Goal: Task Accomplishment & Management: Manage account settings

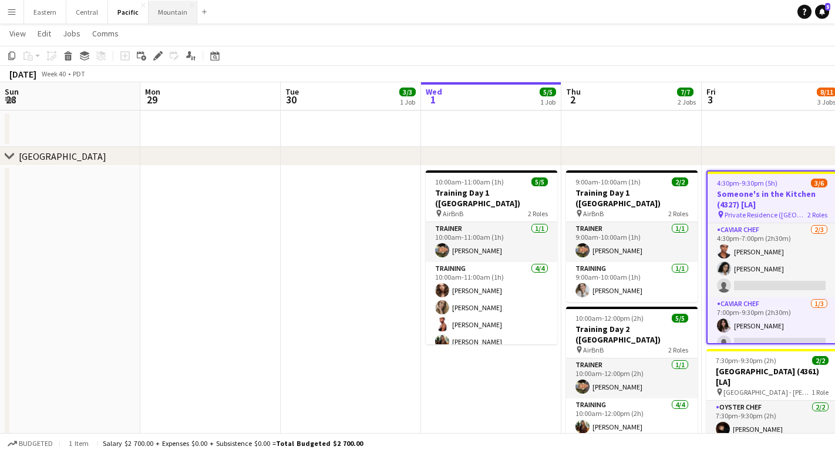
scroll to position [0, 281]
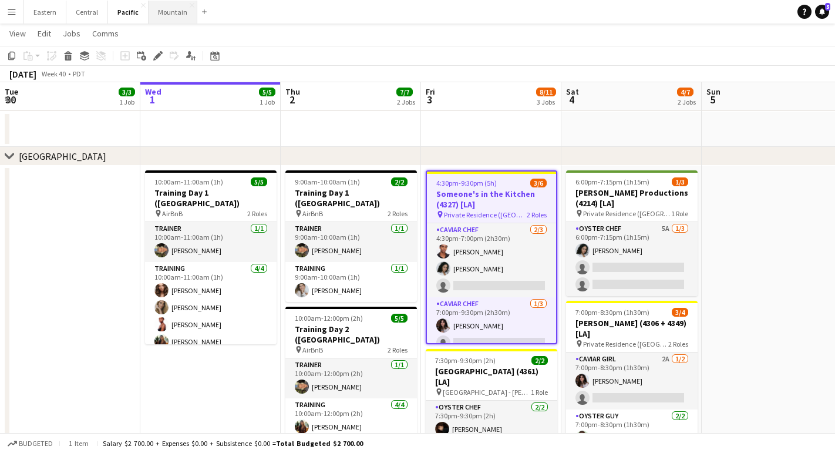
click at [171, 22] on button "Mountain Close" at bounding box center [173, 12] width 49 height 23
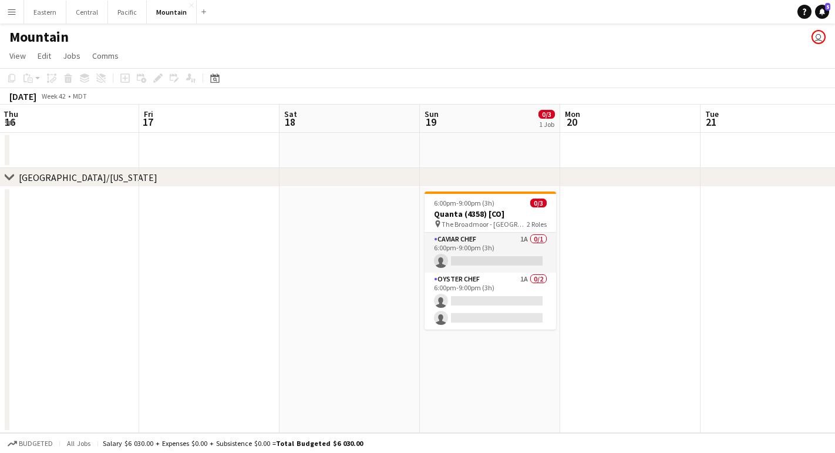
scroll to position [0, 362]
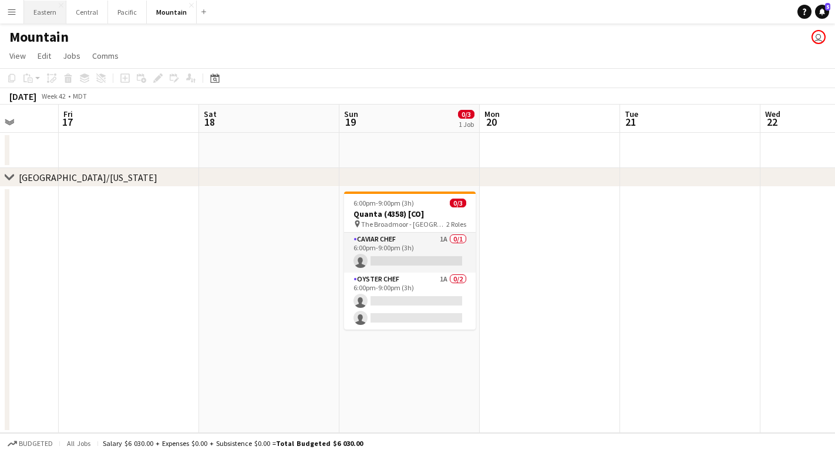
click at [45, 14] on button "Eastern Close" at bounding box center [45, 12] width 42 height 23
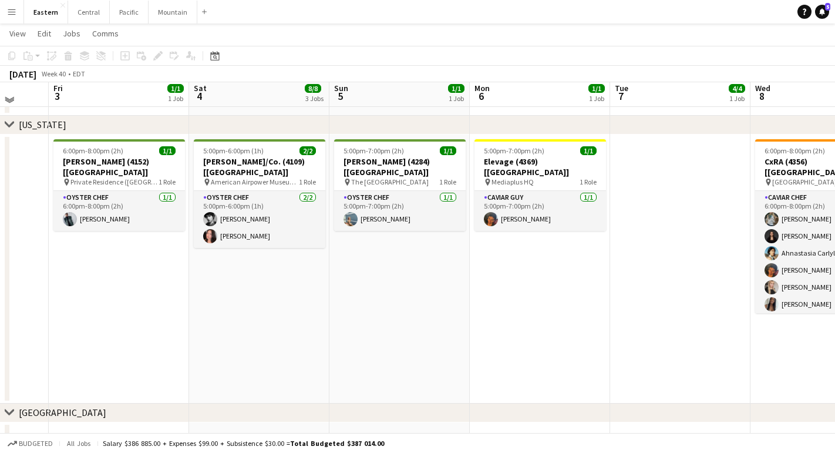
scroll to position [691, 0]
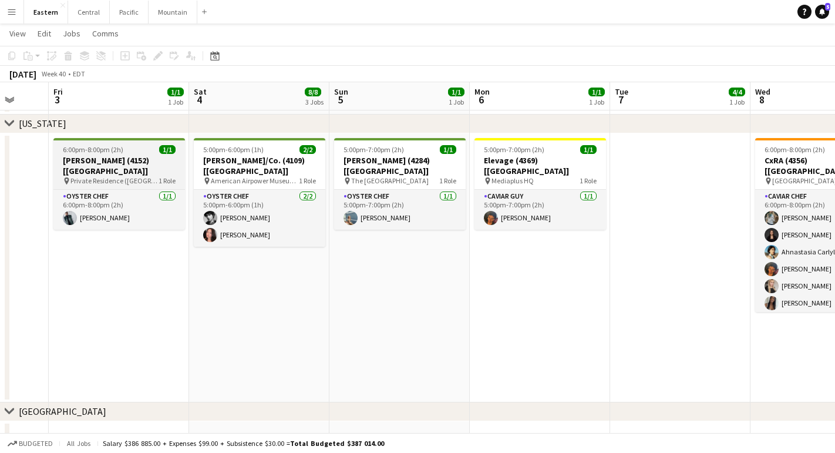
click at [121, 176] on span "Private Residence ([GEOGRAPHIC_DATA], [GEOGRAPHIC_DATA])" at bounding box center [114, 180] width 88 height 9
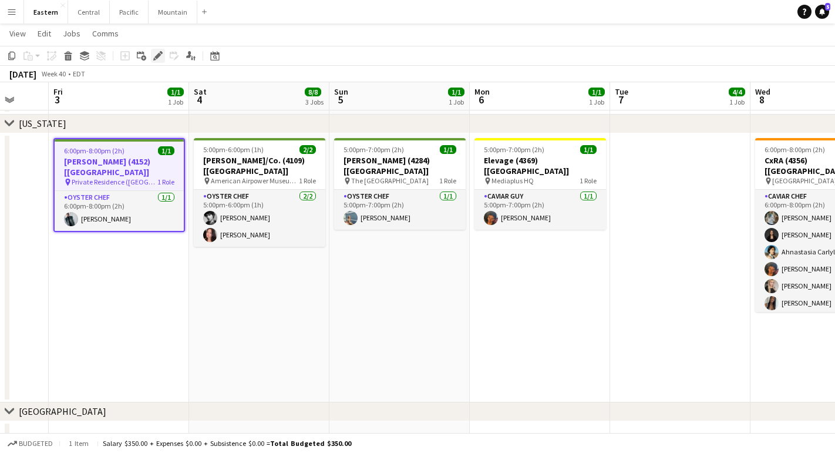
click at [157, 55] on icon at bounding box center [157, 56] width 6 height 6
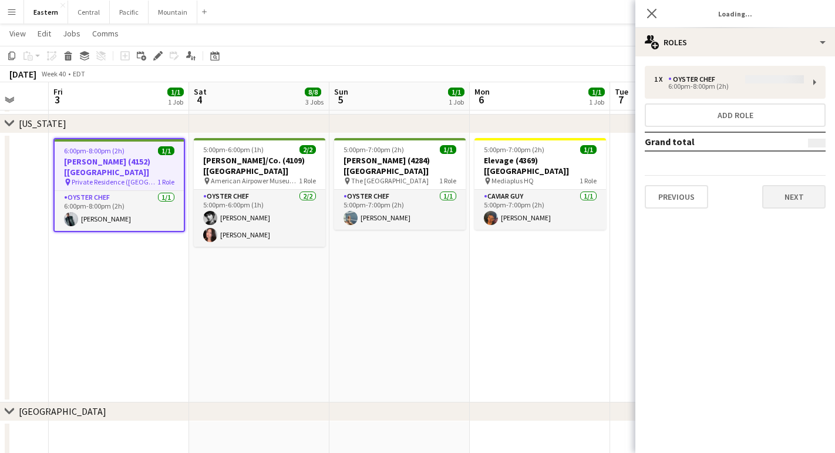
type input "**********"
click at [801, 196] on button "Next" at bounding box center [793, 196] width 63 height 23
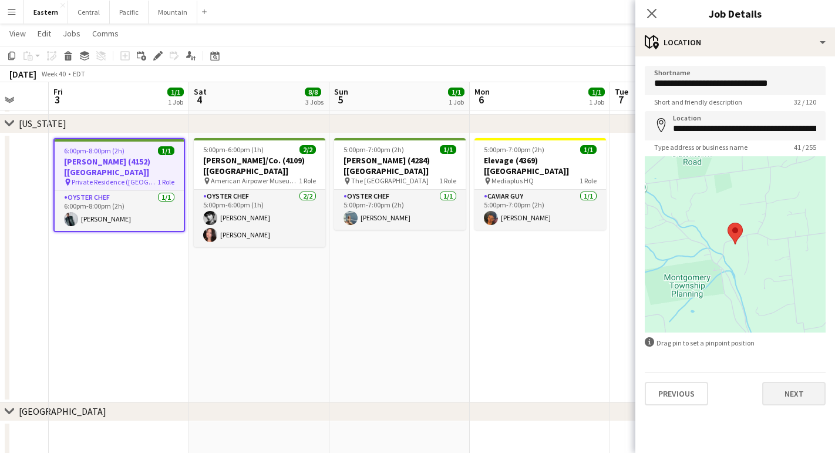
click at [794, 402] on button "Next" at bounding box center [793, 393] width 63 height 23
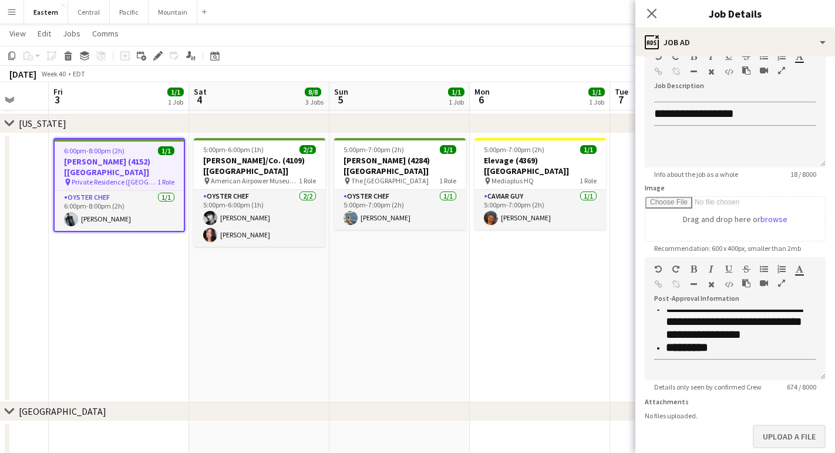
scroll to position [92, 0]
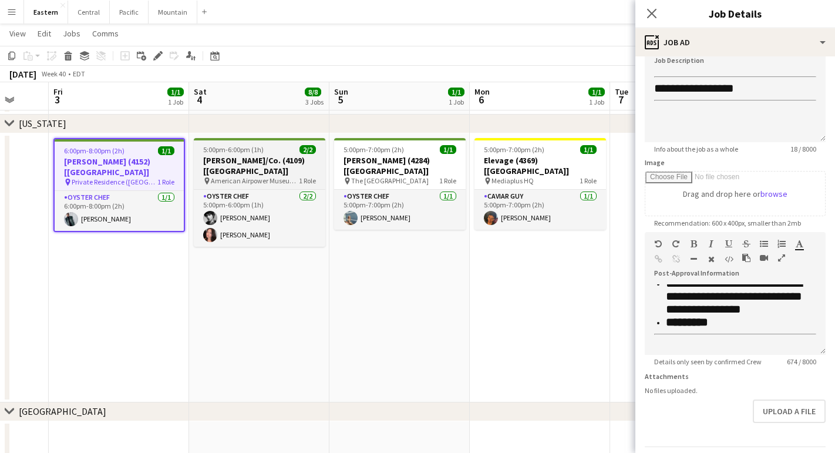
click at [259, 150] on span "5:00pm-6:00pm (1h)" at bounding box center [233, 149] width 60 height 9
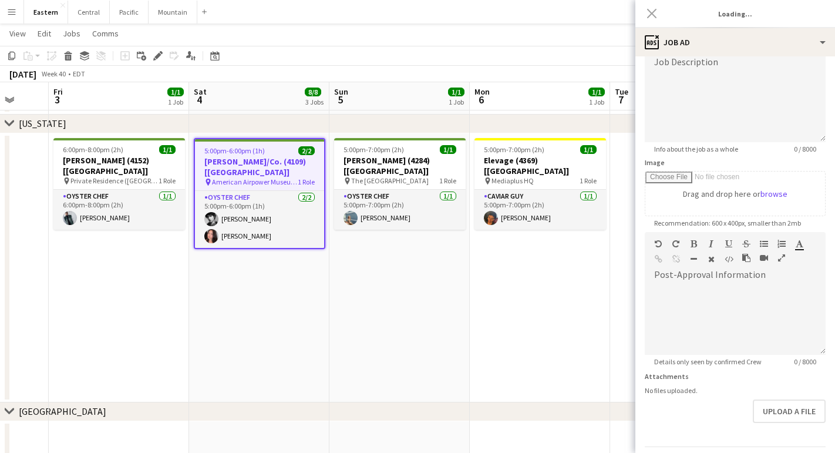
type input "**********"
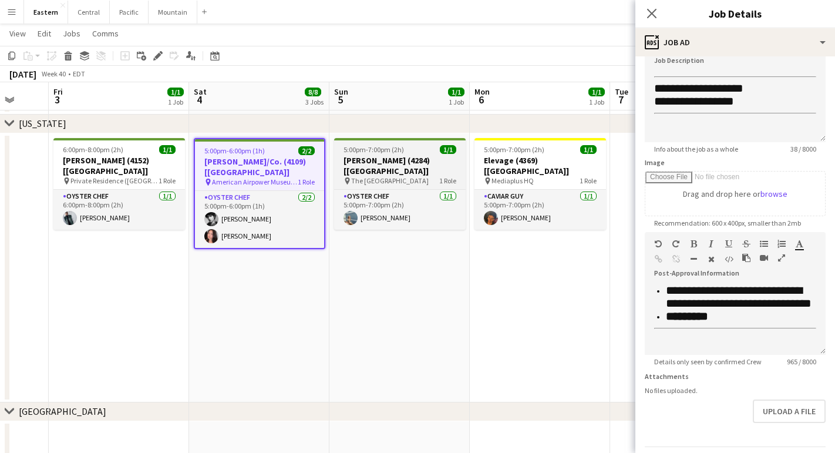
scroll to position [579, 0]
click at [372, 162] on h3 "[PERSON_NAME] (4284) [[GEOGRAPHIC_DATA]]" at bounding box center [400, 165] width 132 height 21
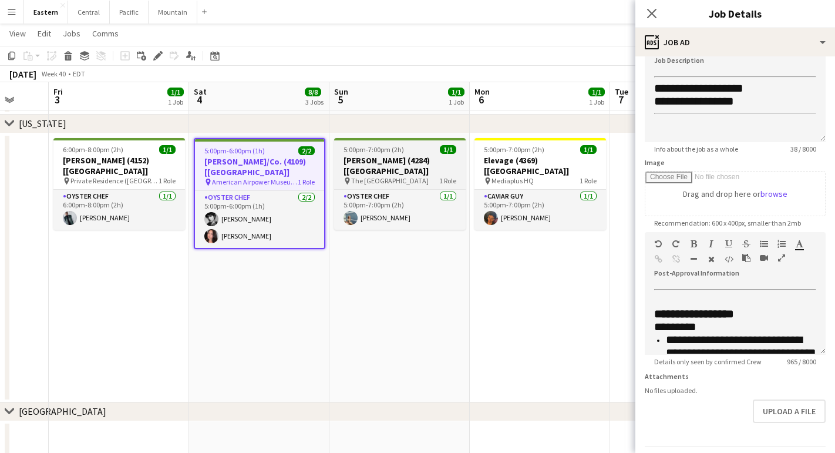
type input "**********"
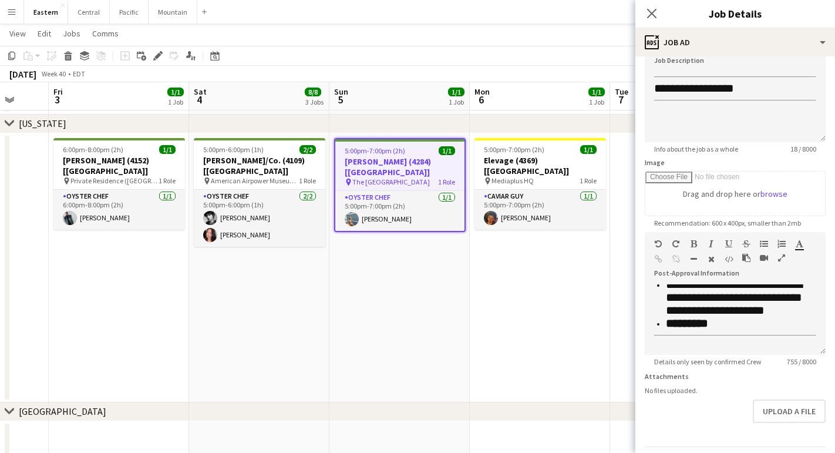
scroll to position [459, 0]
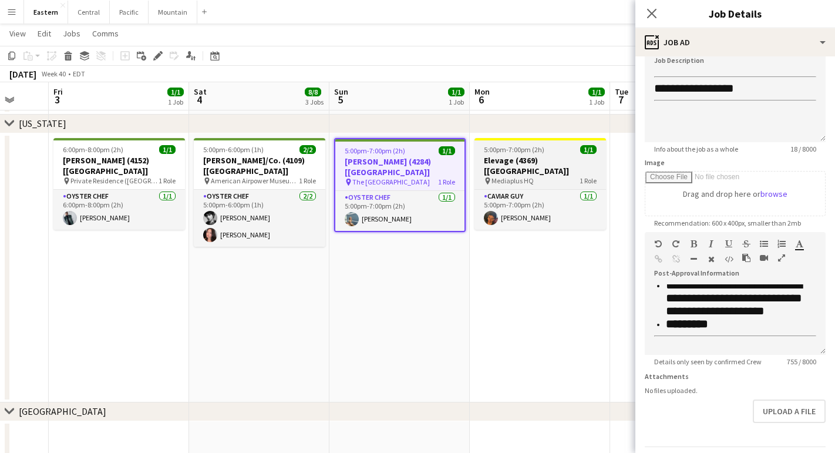
click at [507, 163] on h3 "Elevage (4369) [[GEOGRAPHIC_DATA]]" at bounding box center [541, 165] width 132 height 21
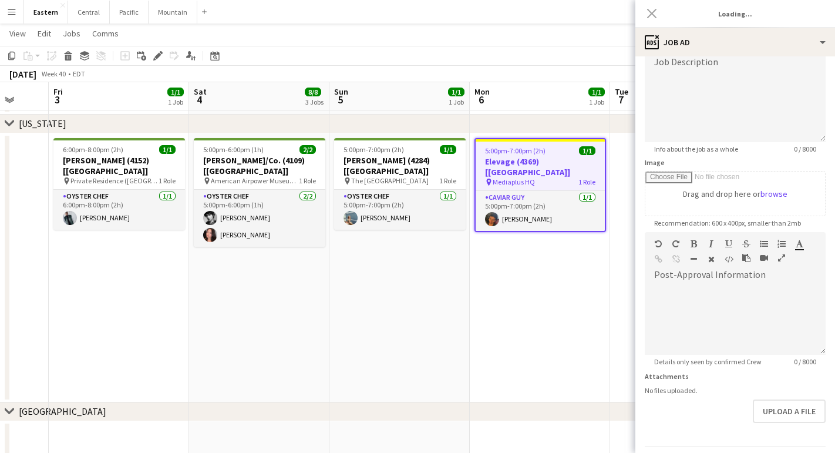
scroll to position [0, 0]
type input "**********"
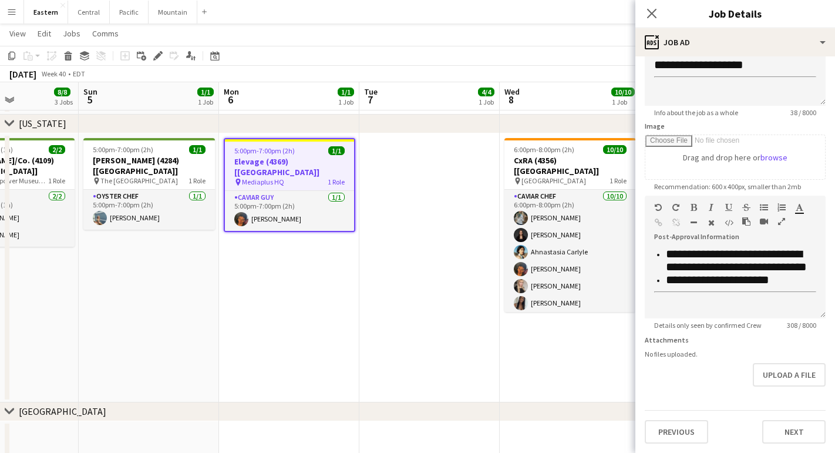
scroll to position [0, 355]
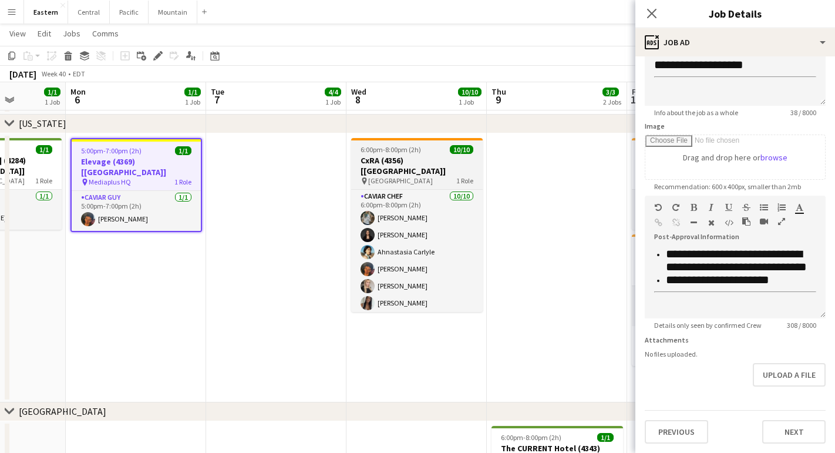
click at [419, 176] on div "pin [GEOGRAPHIC_DATA] 1 Role" at bounding box center [417, 180] width 132 height 9
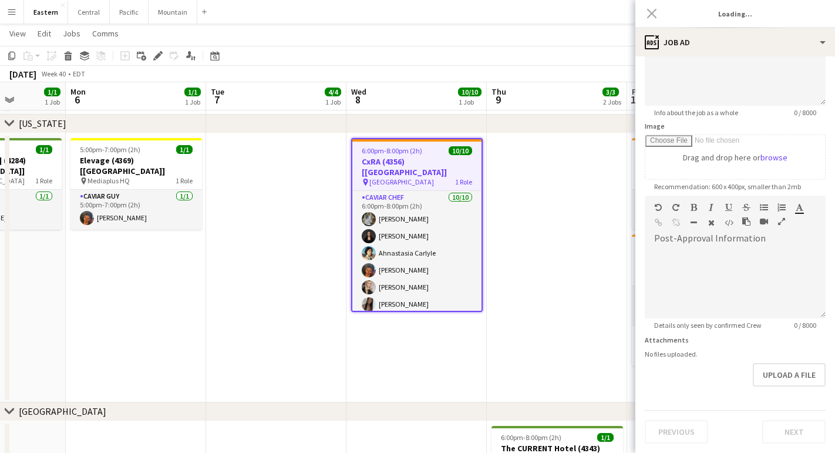
type input "**********"
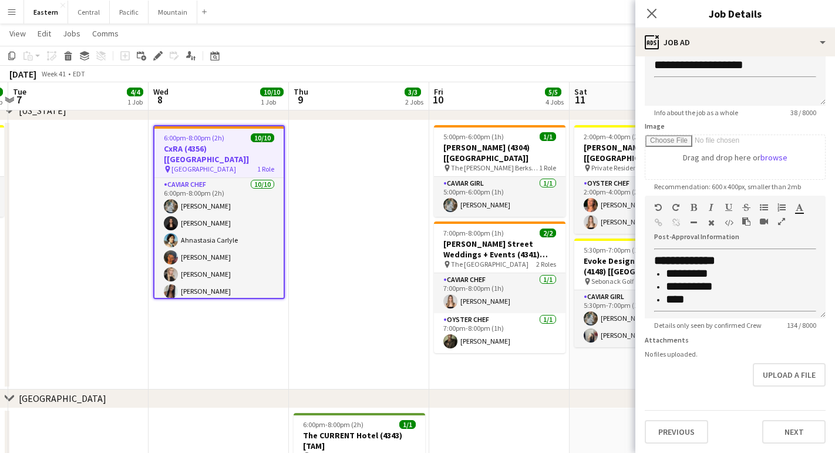
scroll to position [0, 419]
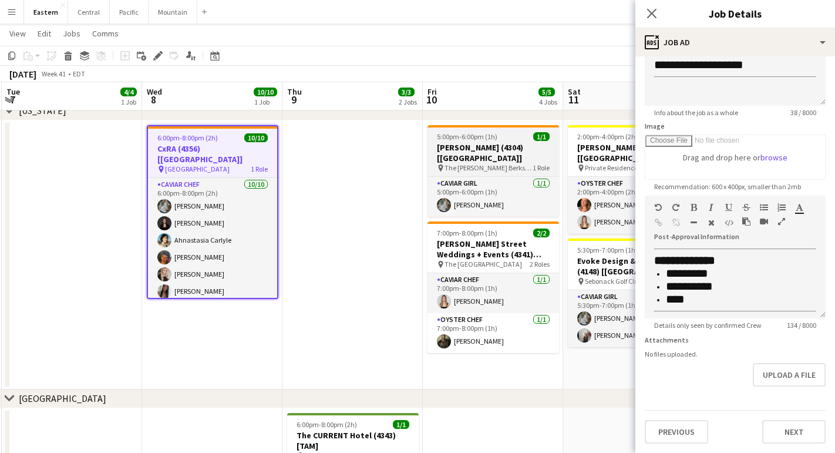
click at [478, 147] on h3 "[PERSON_NAME] (4304) [[GEOGRAPHIC_DATA]]" at bounding box center [494, 152] width 132 height 21
type input "**********"
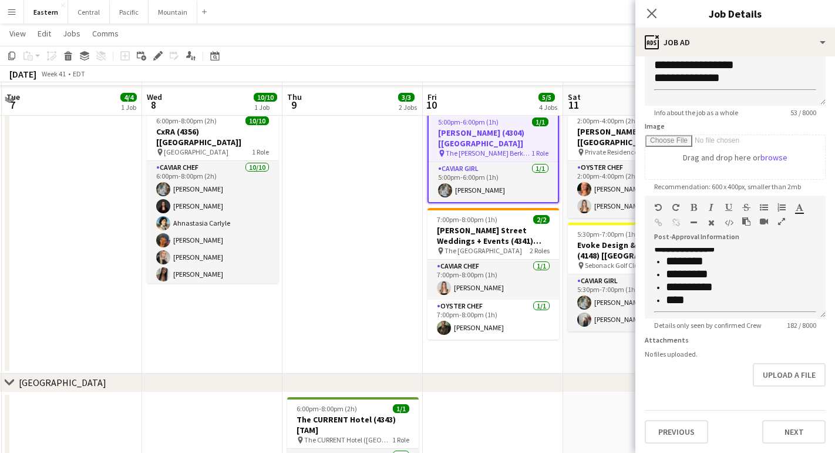
scroll to position [821, 0]
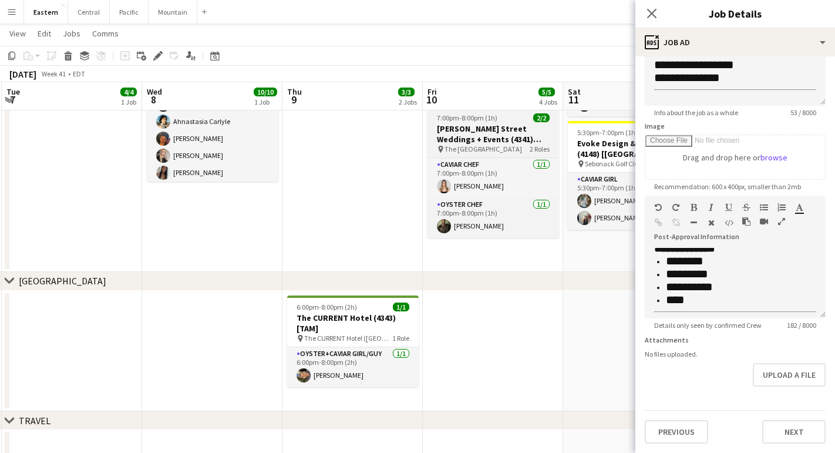
click at [470, 144] on span "The [GEOGRAPHIC_DATA]" at bounding box center [484, 148] width 78 height 9
type input "**********"
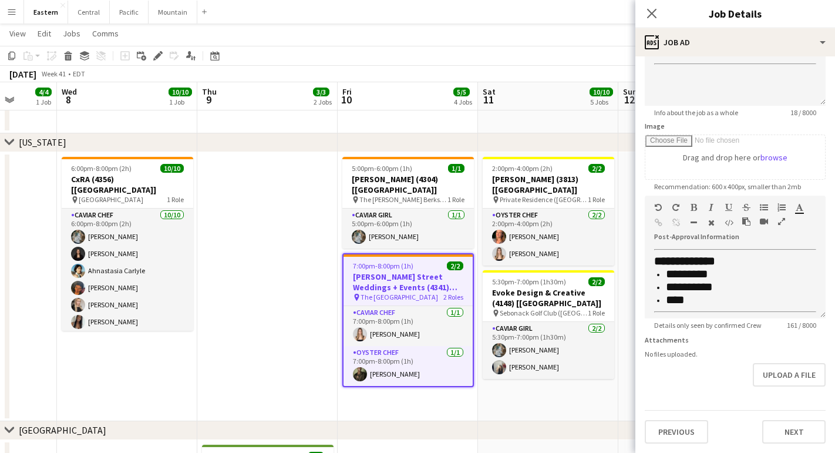
scroll to position [0, 378]
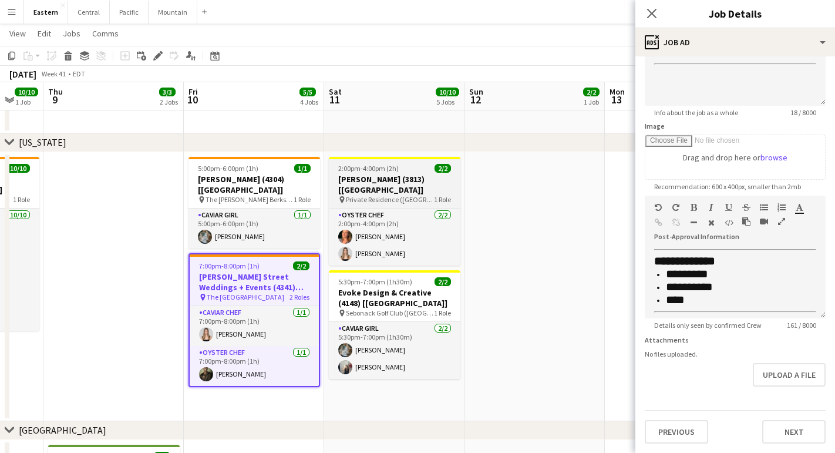
click at [392, 174] on h3 "[PERSON_NAME] (3813) [[GEOGRAPHIC_DATA]]" at bounding box center [395, 184] width 132 height 21
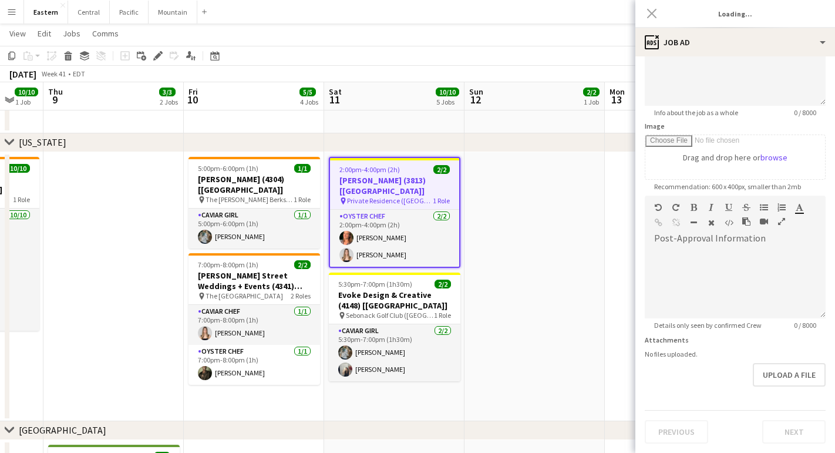
scroll to position [0, 0]
type input "**********"
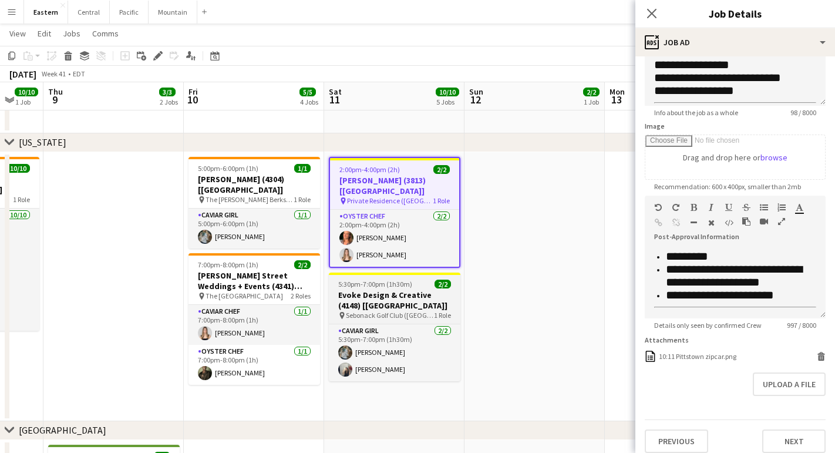
scroll to position [620, 0]
click at [349, 311] on div "pin Sebonack Golf Club ([GEOGRAPHIC_DATA], [GEOGRAPHIC_DATA]) 1 Role" at bounding box center [395, 315] width 132 height 9
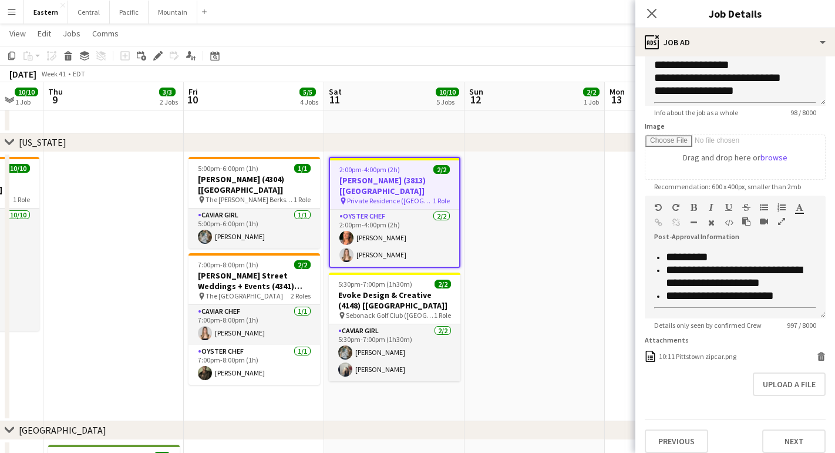
scroll to position [0, 0]
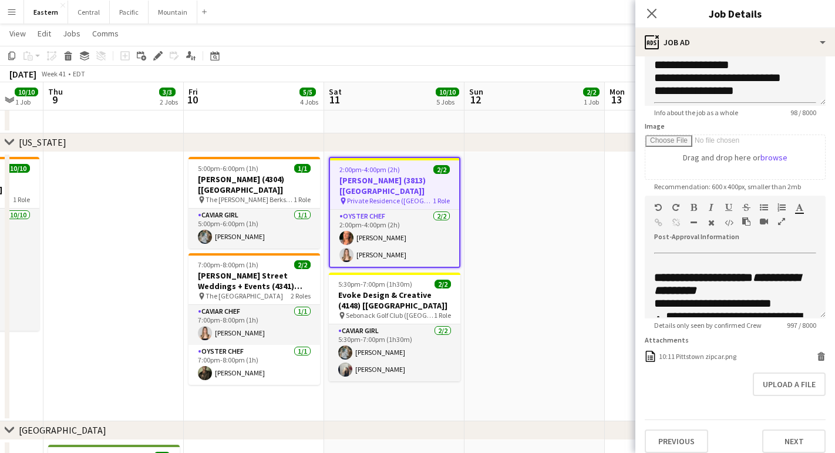
type input "**********"
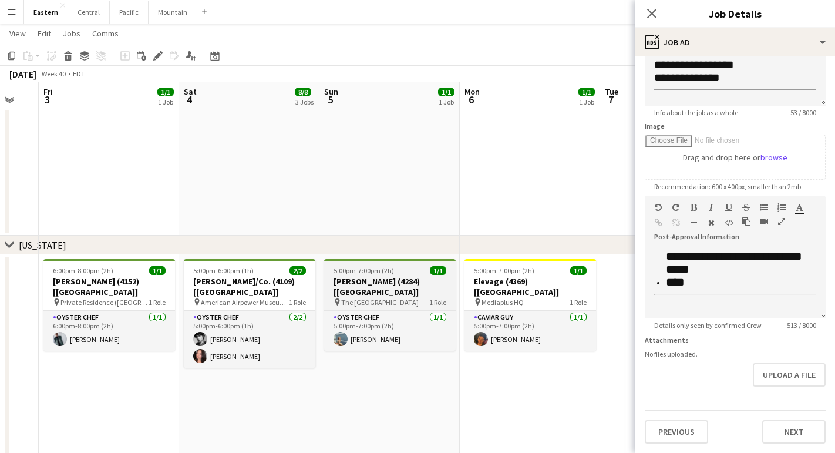
scroll to position [0, 344]
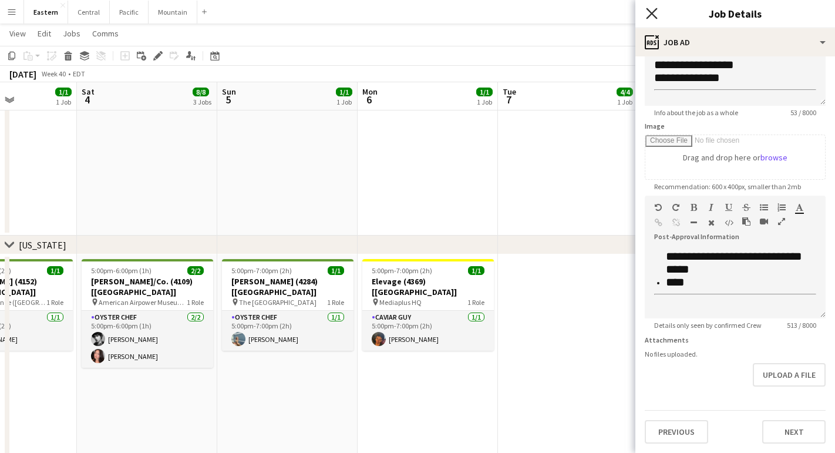
click at [650, 9] on icon "Close pop-in" at bounding box center [651, 13] width 11 height 11
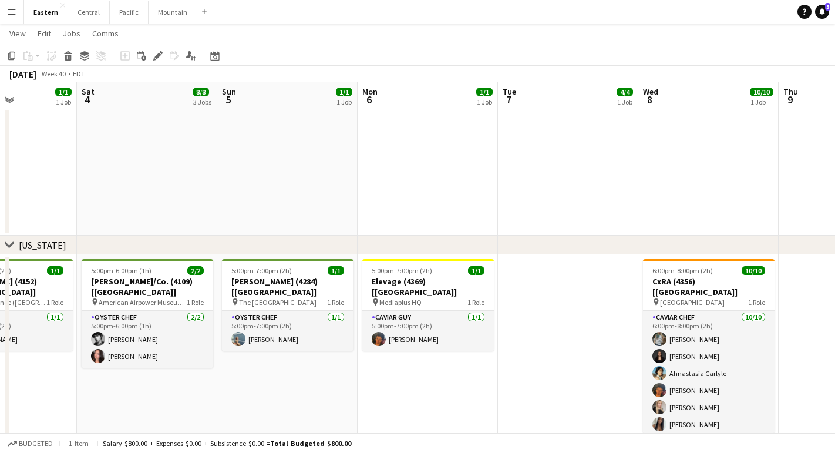
click at [15, 10] on app-icon "Menu" at bounding box center [11, 11] width 9 height 9
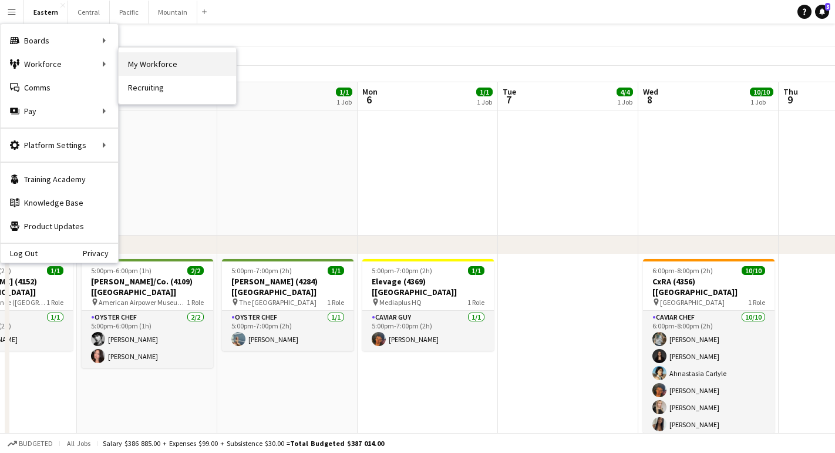
click at [168, 67] on link "My Workforce" at bounding box center [177, 63] width 117 height 23
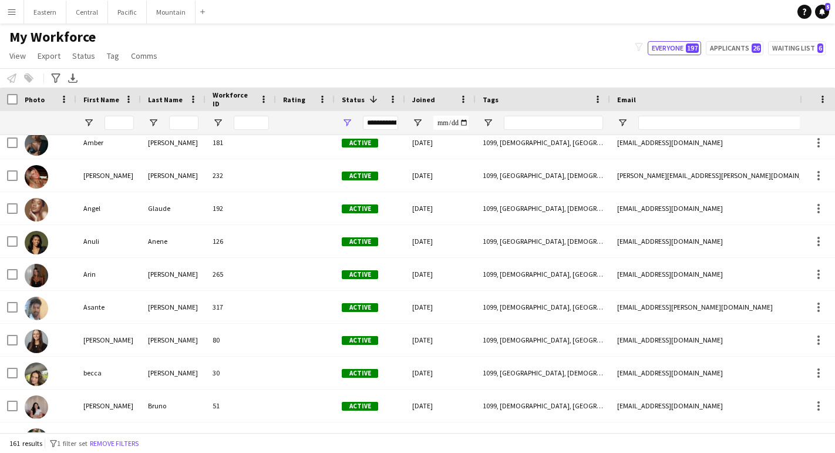
scroll to position [1427, 0]
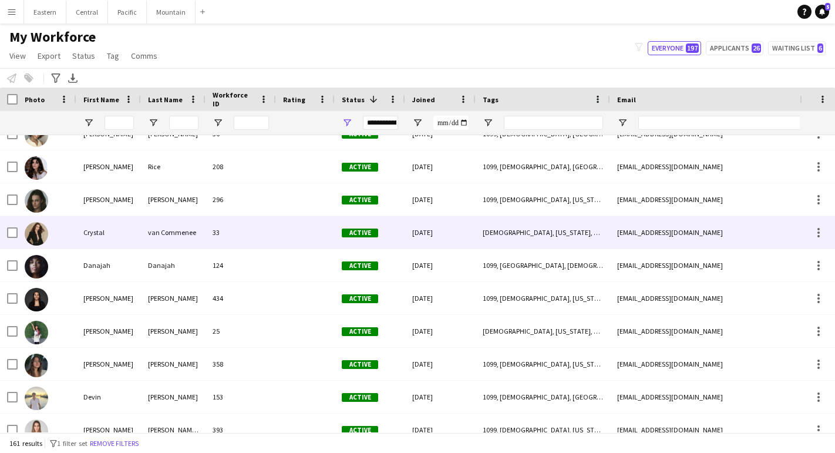
click at [120, 261] on div "Danajah" at bounding box center [108, 265] width 65 height 32
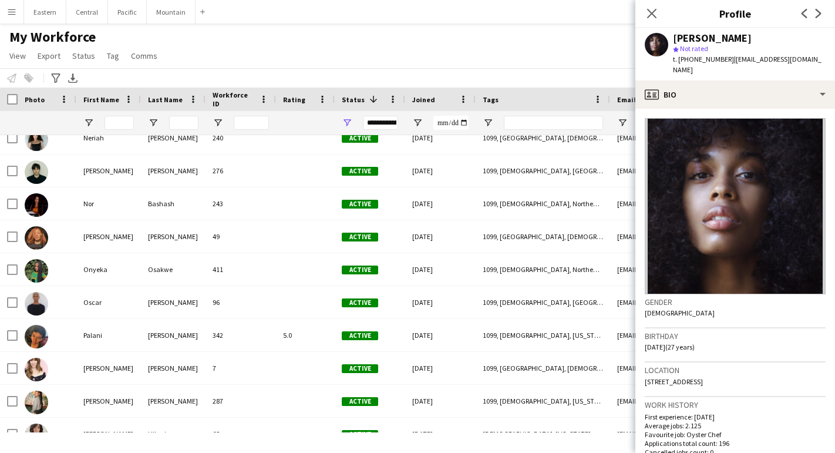
scroll to position [4110, 0]
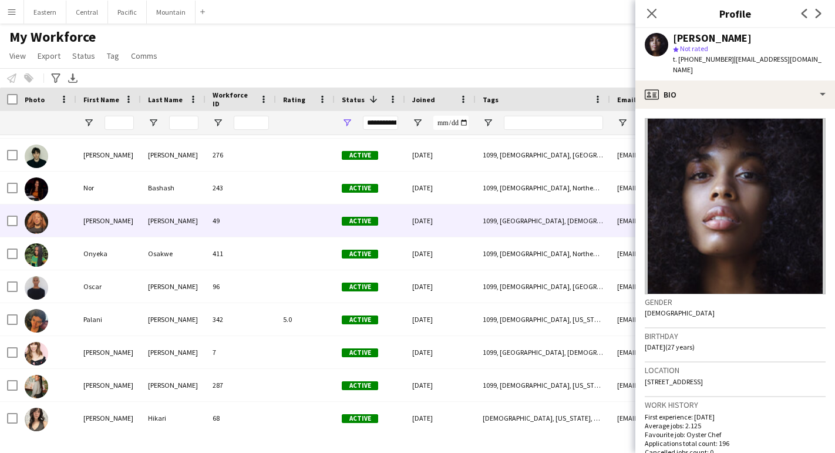
click at [247, 231] on div "49" at bounding box center [241, 220] width 70 height 32
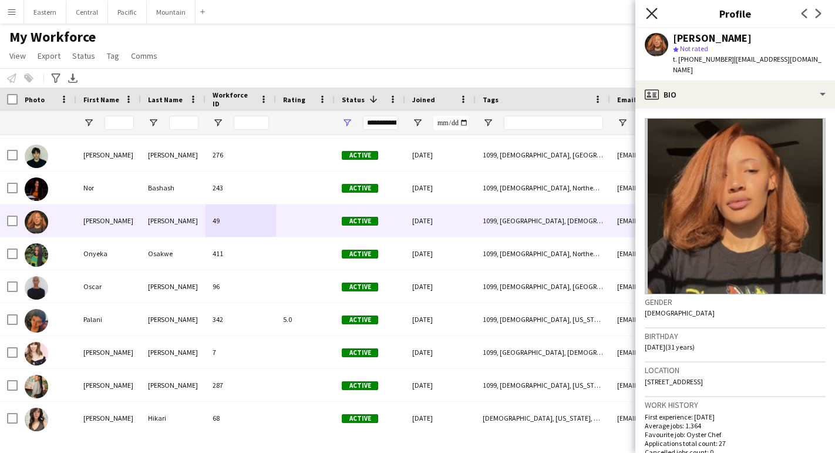
click at [649, 17] on icon at bounding box center [651, 13] width 11 height 11
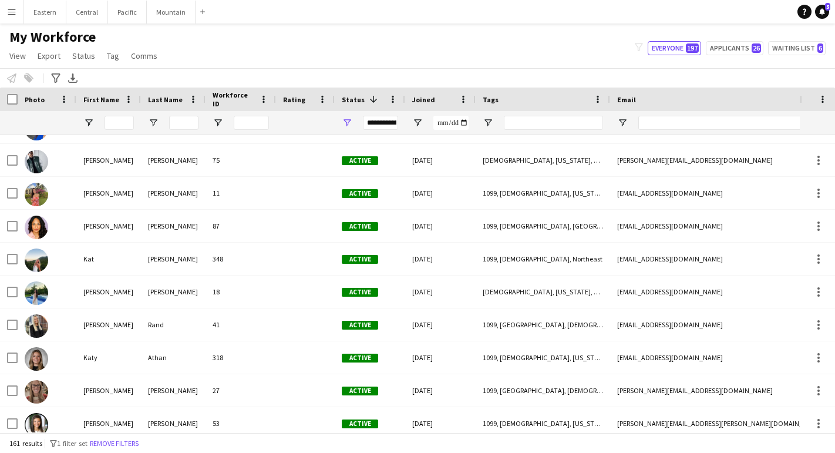
scroll to position [3078, 0]
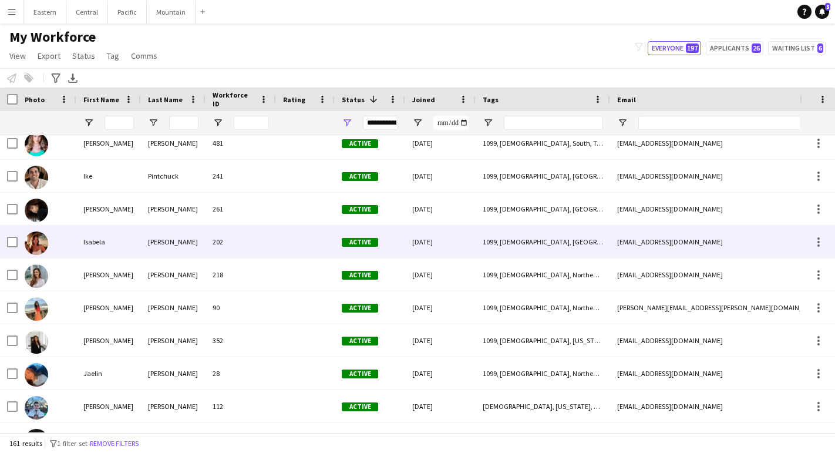
click at [136, 247] on div "Isabela" at bounding box center [108, 242] width 65 height 32
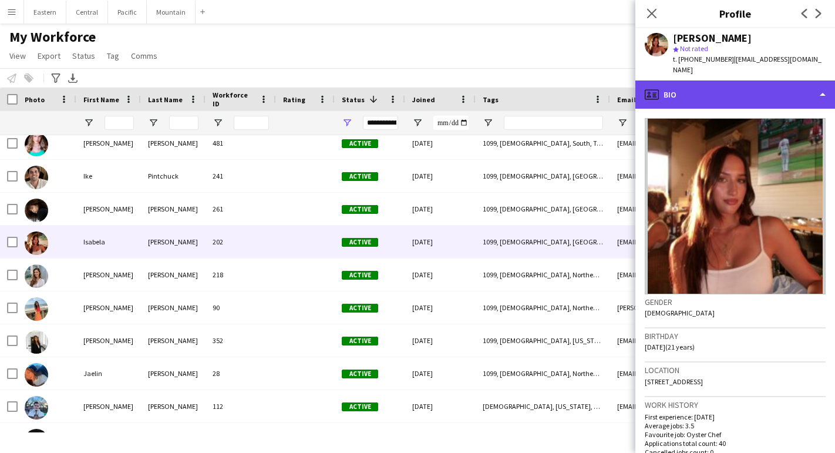
click at [697, 95] on div "profile Bio" at bounding box center [736, 94] width 200 height 28
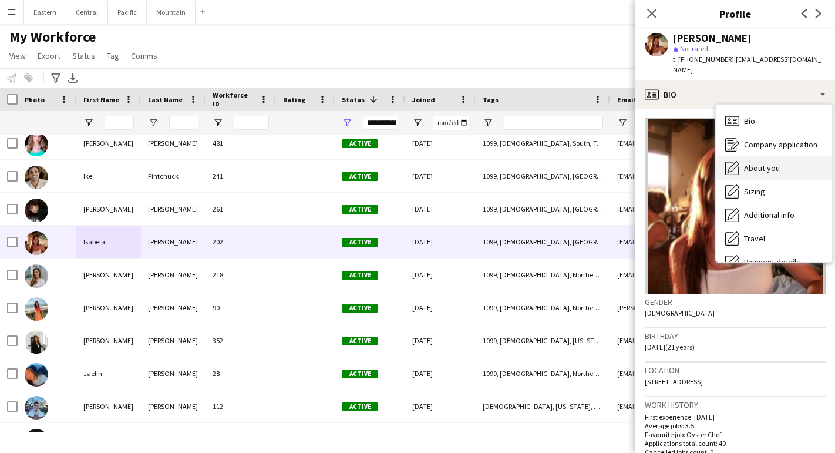
click at [734, 165] on div "About you About you" at bounding box center [774, 167] width 116 height 23
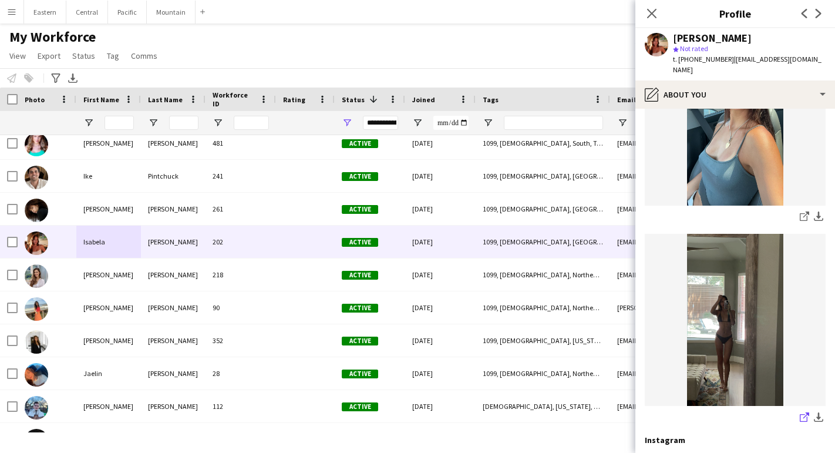
click at [805, 412] on icon "share-external-link-1" at bounding box center [804, 416] width 9 height 9
click at [647, 11] on icon "Close pop-in" at bounding box center [651, 13] width 11 height 11
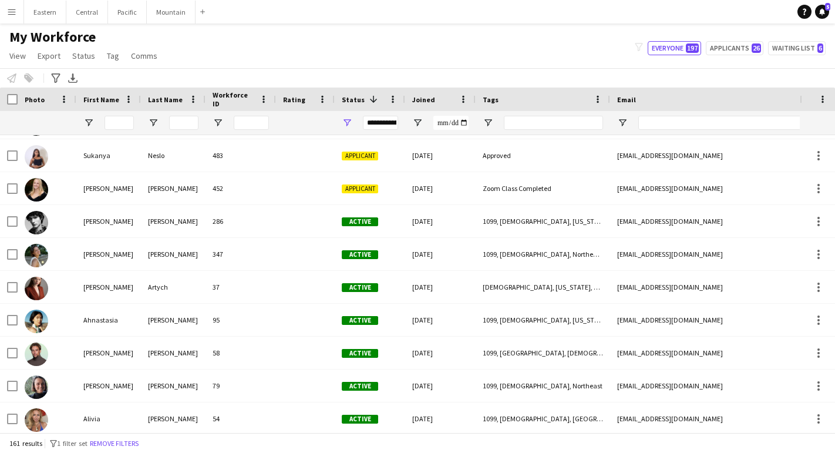
scroll to position [1085, 0]
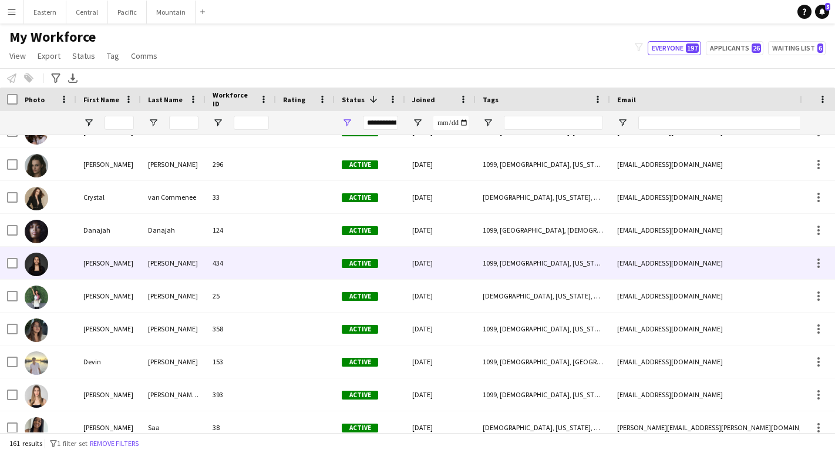
click at [110, 269] on div "[PERSON_NAME]" at bounding box center [108, 263] width 65 height 32
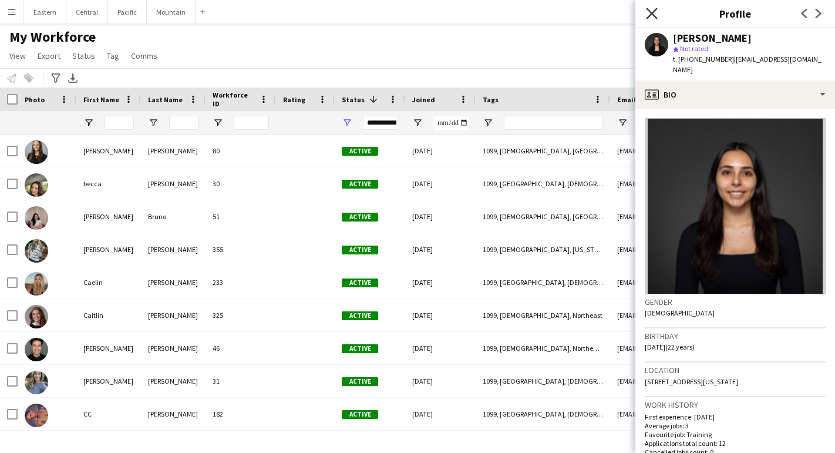
click at [653, 15] on icon "Close pop-in" at bounding box center [651, 13] width 11 height 11
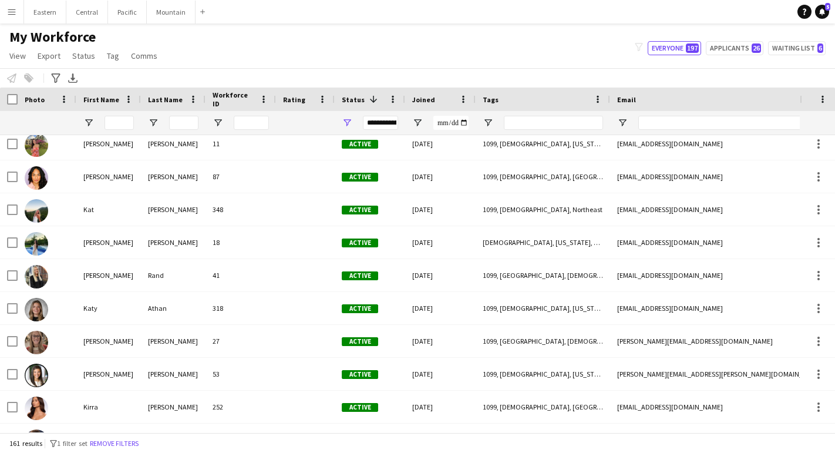
scroll to position [3120, 0]
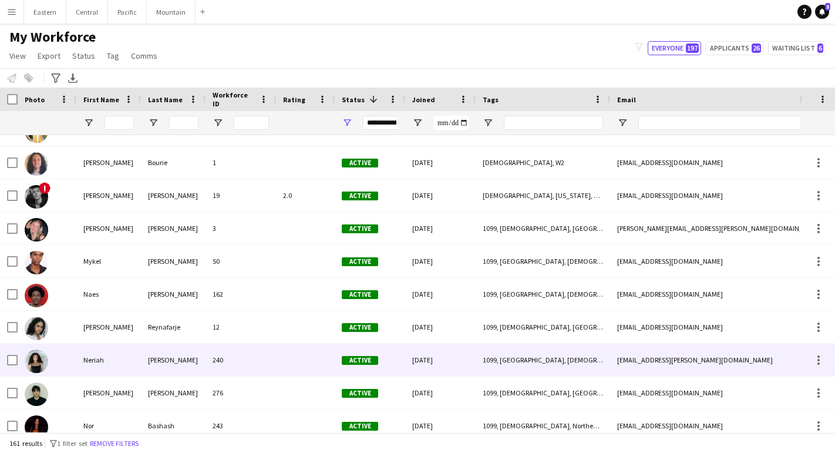
click at [112, 367] on div "Neriah" at bounding box center [108, 360] width 65 height 32
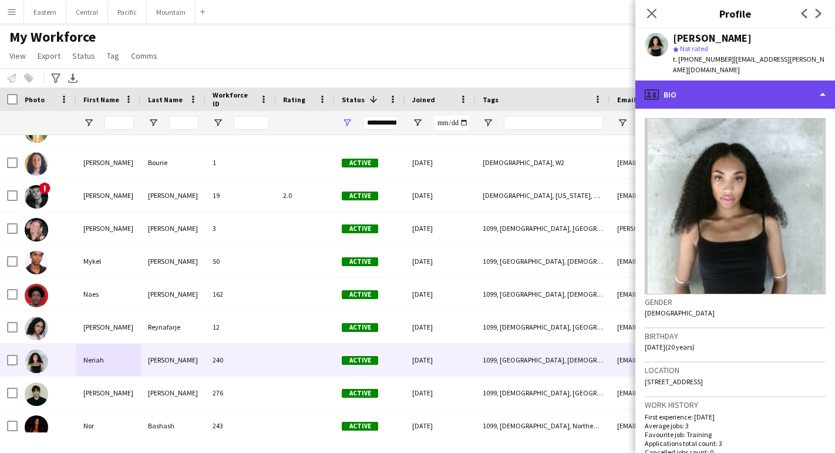
click at [713, 90] on div "profile Bio" at bounding box center [736, 94] width 200 height 28
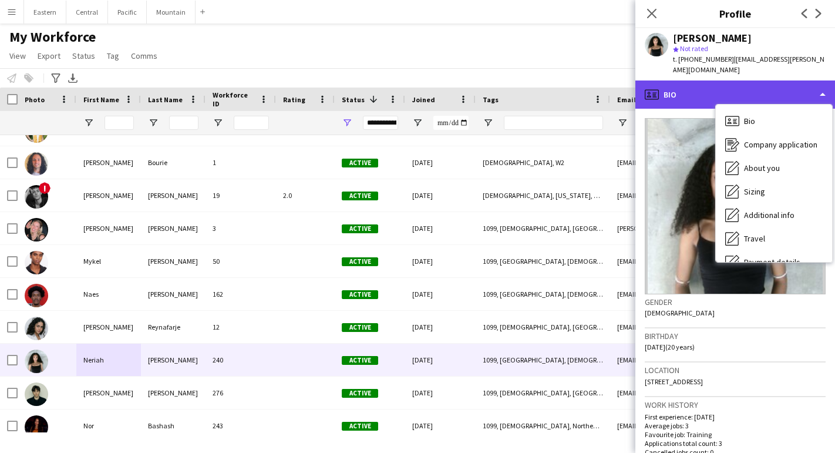
click at [700, 88] on div "profile Bio" at bounding box center [736, 94] width 200 height 28
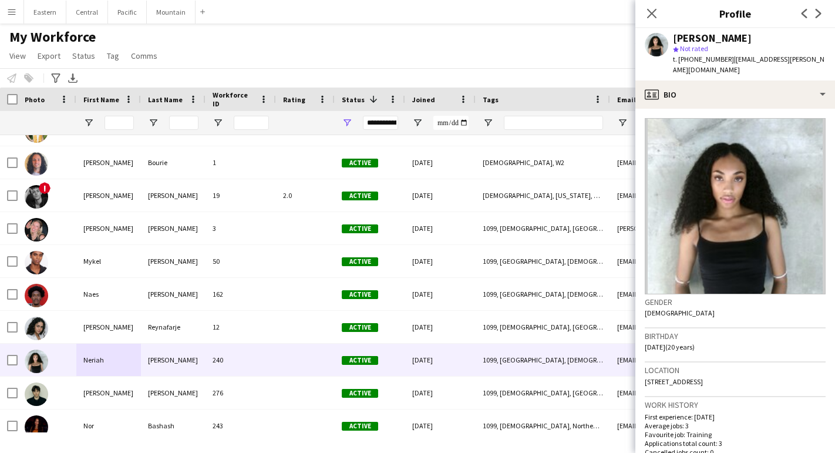
drag, startPoint x: 726, startPoint y: 60, endPoint x: 815, endPoint y: 60, distance: 89.3
click at [815, 60] on span "| [EMAIL_ADDRESS][PERSON_NAME][DOMAIN_NAME]" at bounding box center [749, 64] width 152 height 19
copy span "[EMAIL_ADDRESS][PERSON_NAME][DOMAIN_NAME]"
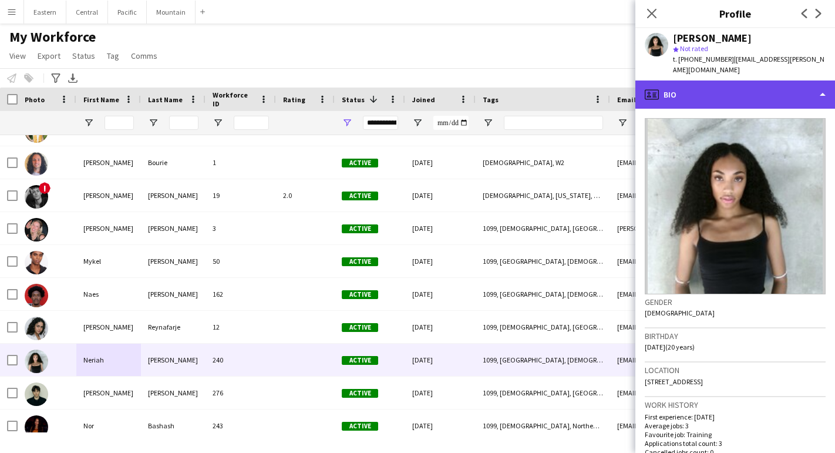
click at [801, 82] on div "profile Bio" at bounding box center [736, 94] width 200 height 28
click at [782, 95] on div "profile Bio" at bounding box center [736, 94] width 200 height 28
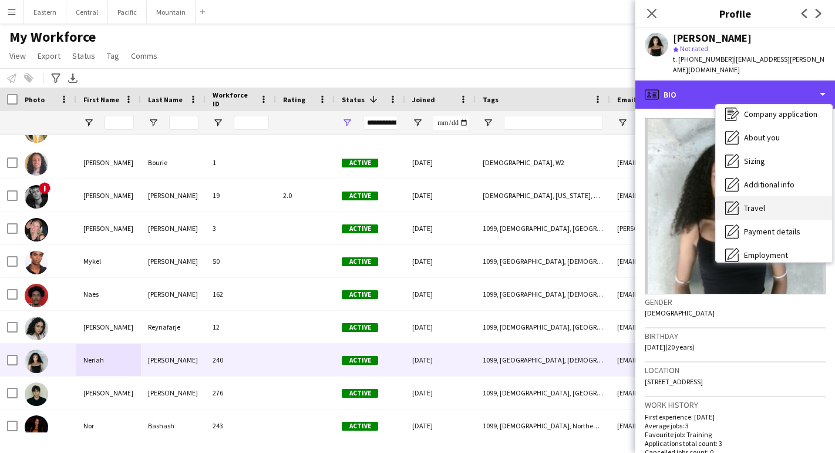
scroll to position [36, 0]
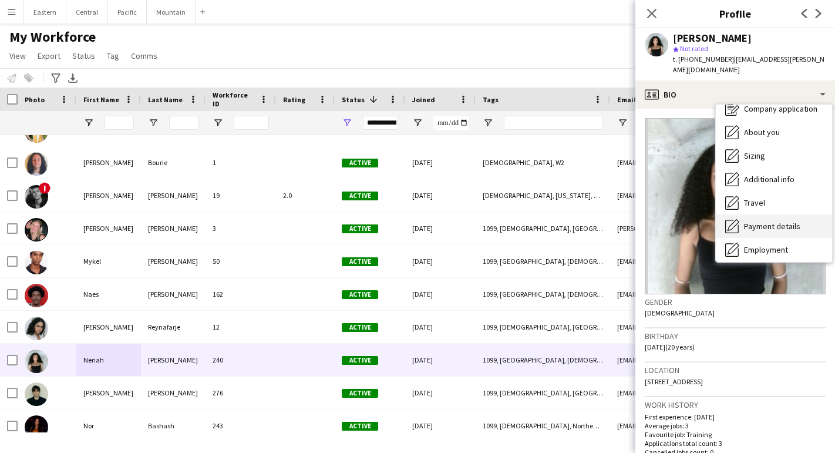
click at [772, 220] on div "Payment details Payment details" at bounding box center [774, 225] width 116 height 23
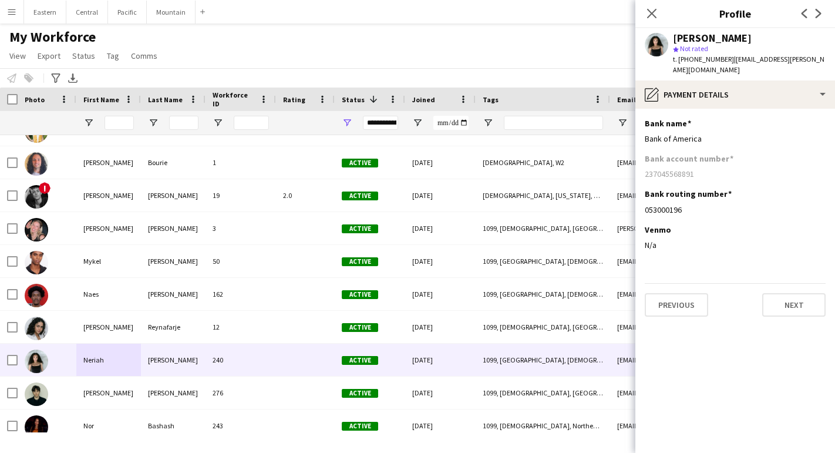
drag, startPoint x: 694, startPoint y: 163, endPoint x: 642, endPoint y: 164, distance: 52.3
click at [642, 163] on app-section-data-types "Bank name Edit this field Bank of America Bank account number [FINANCIAL_ID] Ba…" at bounding box center [736, 281] width 200 height 344
copy div "237045568891"
drag, startPoint x: 677, startPoint y: 199, endPoint x: 642, endPoint y: 199, distance: 35.2
click at [642, 199] on app-section-data-types "Bank name Edit this field Bank of America Bank account number [FINANCIAL_ID] Ba…" at bounding box center [736, 281] width 200 height 344
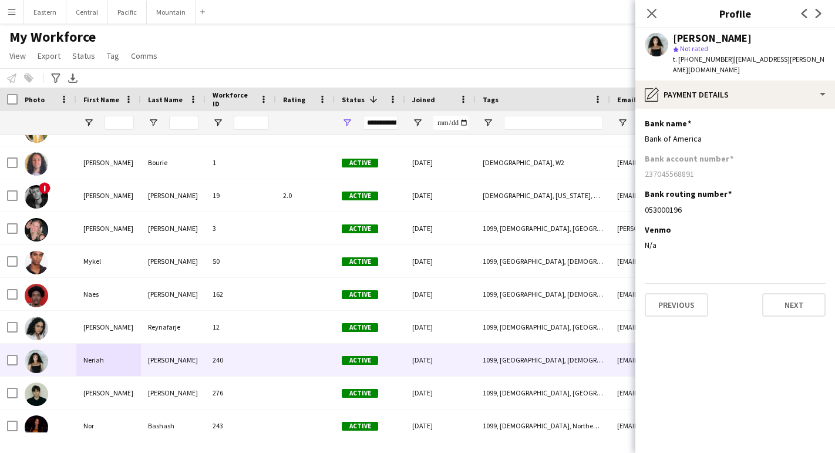
copy div "053000196"
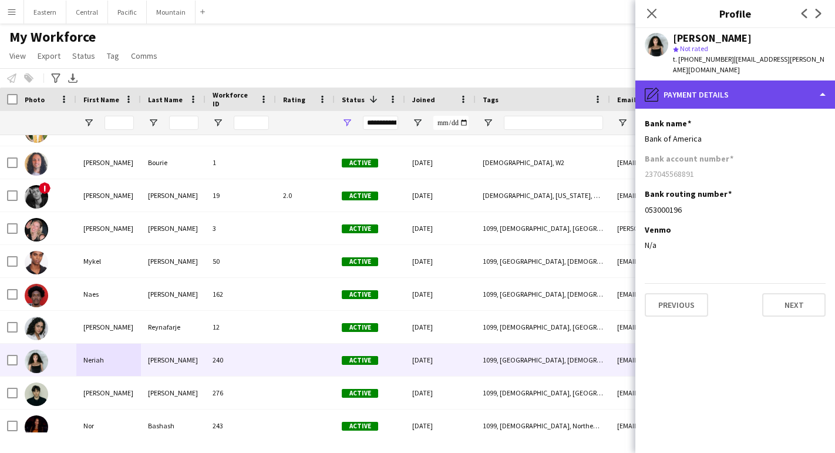
click at [674, 80] on div "pencil4 Payment details" at bounding box center [736, 94] width 200 height 28
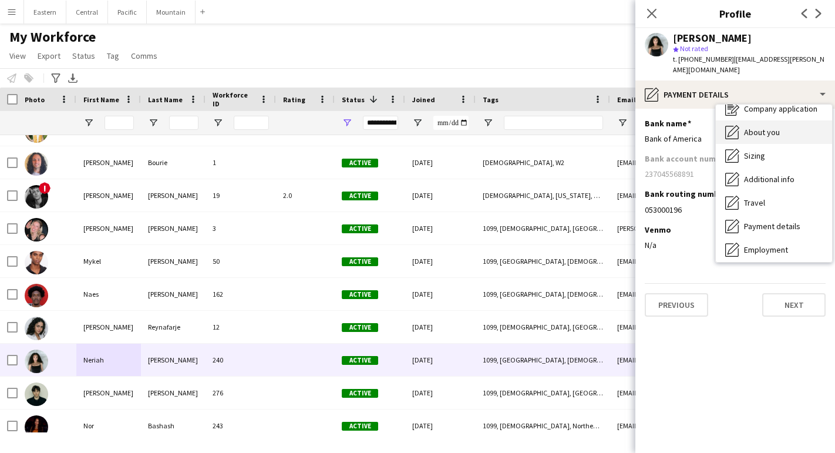
click at [756, 127] on span "About you" at bounding box center [762, 132] width 36 height 11
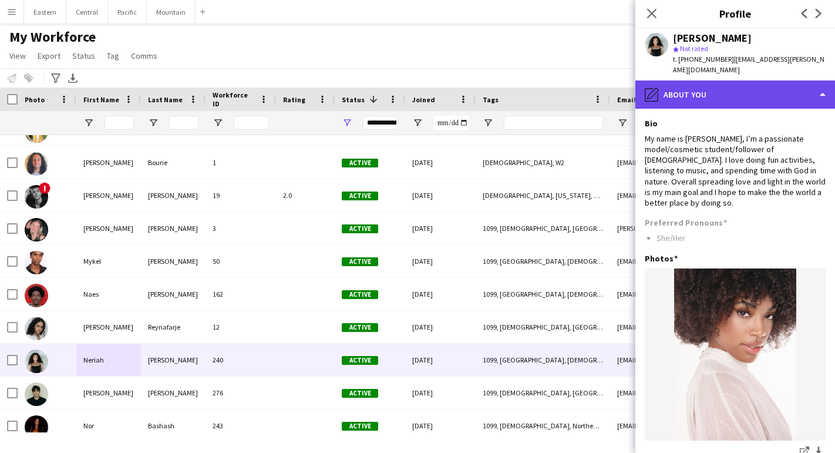
click at [742, 85] on div "pencil4 About you" at bounding box center [736, 94] width 200 height 28
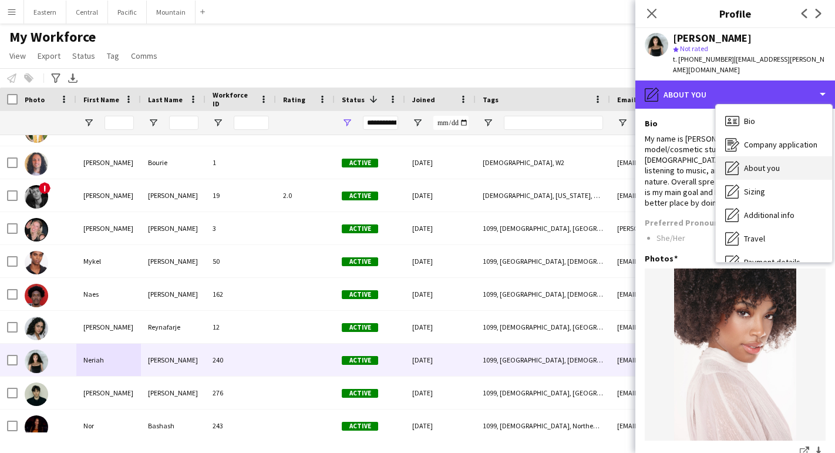
scroll to position [-1, 0]
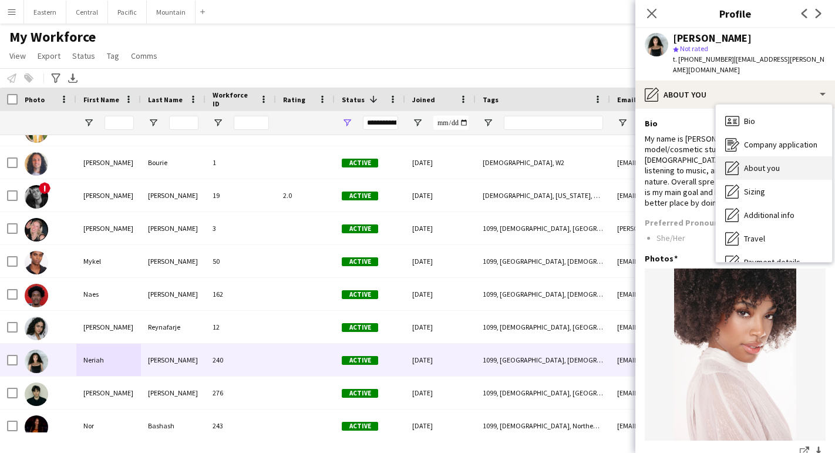
click at [744, 109] on div "Bio Bio" at bounding box center [774, 120] width 116 height 23
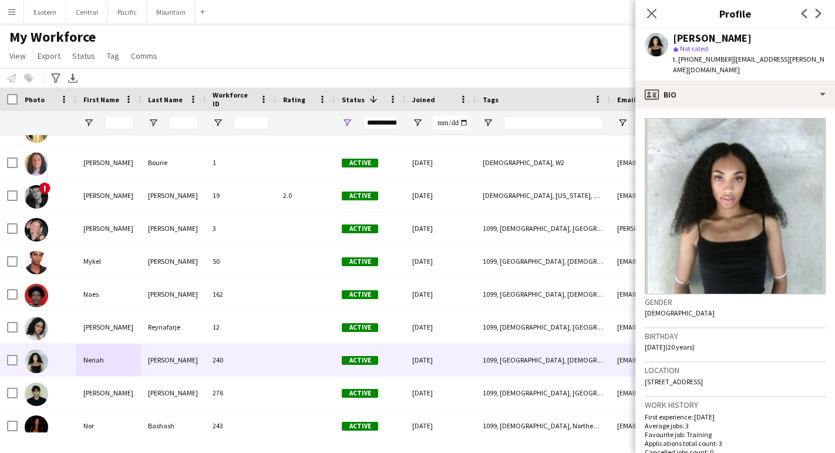
click at [248, 55] on div "My Workforce View Views Default view New view Update view Delete view Edit name…" at bounding box center [417, 48] width 835 height 40
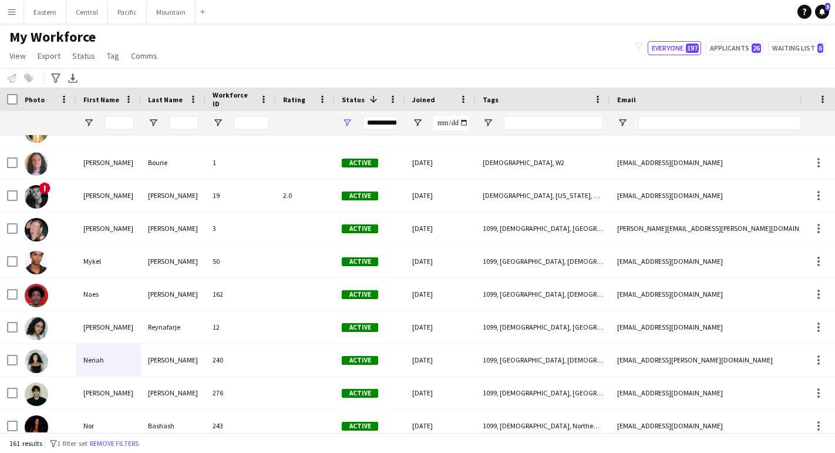
click at [19, 15] on button "Menu" at bounding box center [11, 11] width 23 height 23
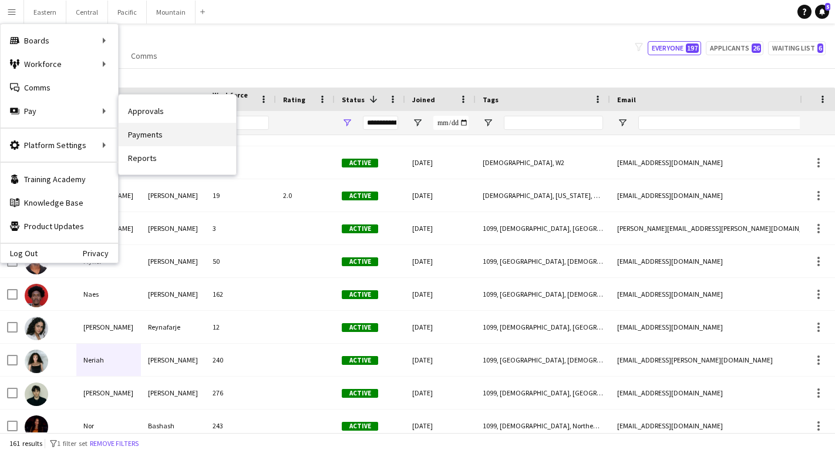
click at [152, 139] on link "Payments" at bounding box center [177, 134] width 117 height 23
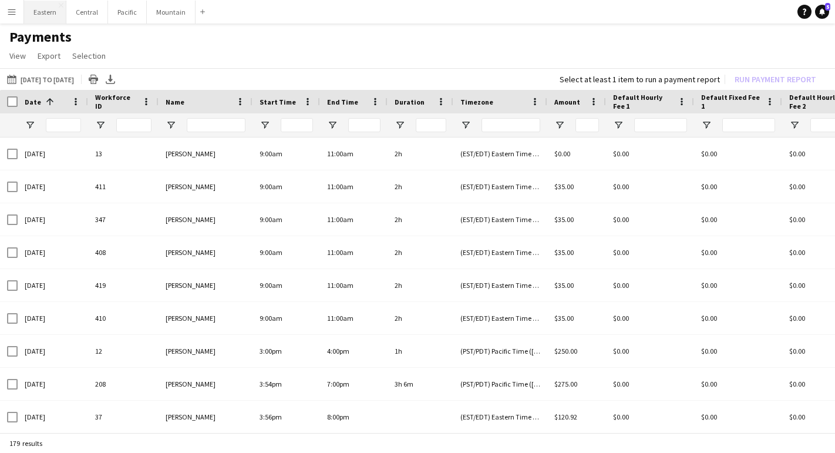
scroll to position [-1, 0]
click at [12, 4] on button "Menu" at bounding box center [11, 11] width 23 height 23
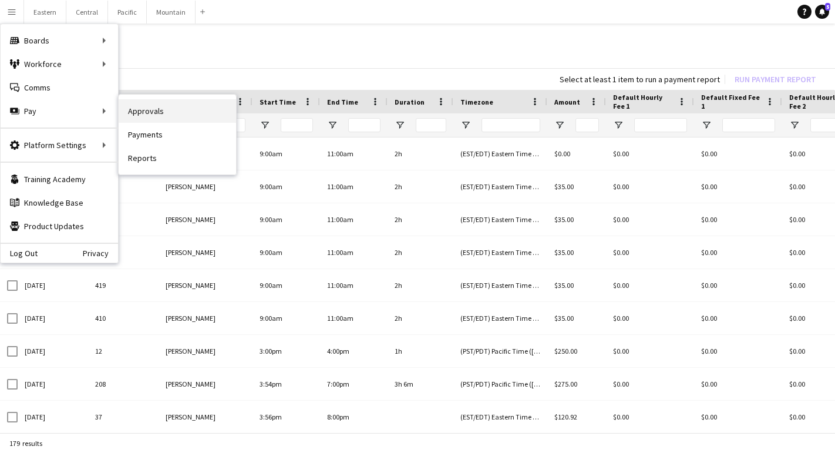
click at [151, 119] on link "Approvals" at bounding box center [177, 110] width 117 height 23
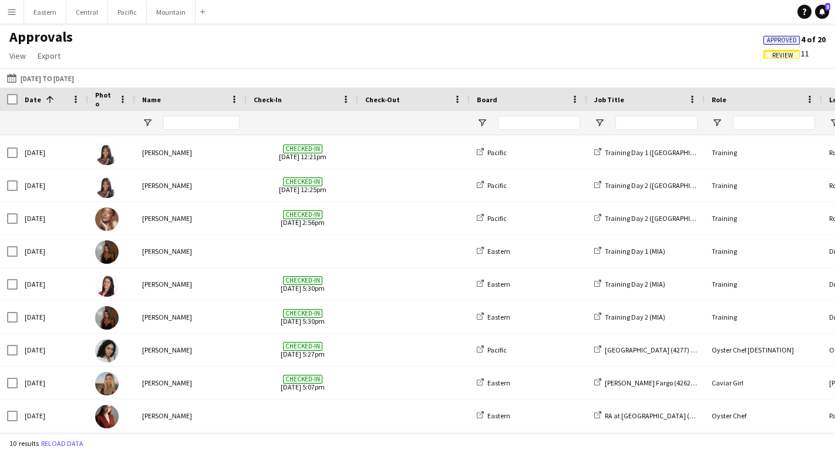
click at [791, 56] on span "Review" at bounding box center [782, 56] width 21 height 8
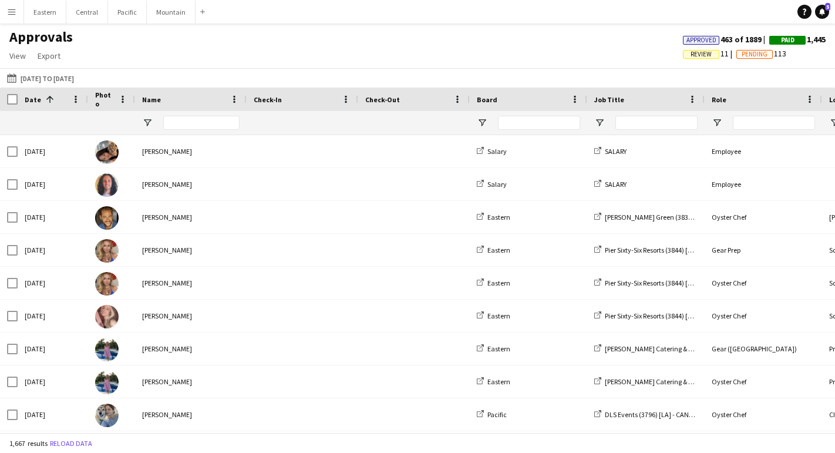
click at [704, 49] on span "Review 11" at bounding box center [709, 53] width 53 height 11
click at [704, 54] on span "Review" at bounding box center [701, 55] width 21 height 8
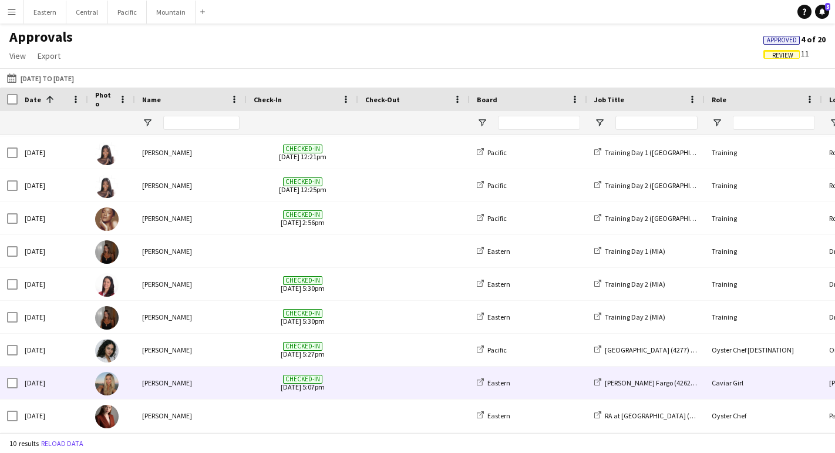
click at [169, 390] on div "[PERSON_NAME]" at bounding box center [191, 383] width 112 height 32
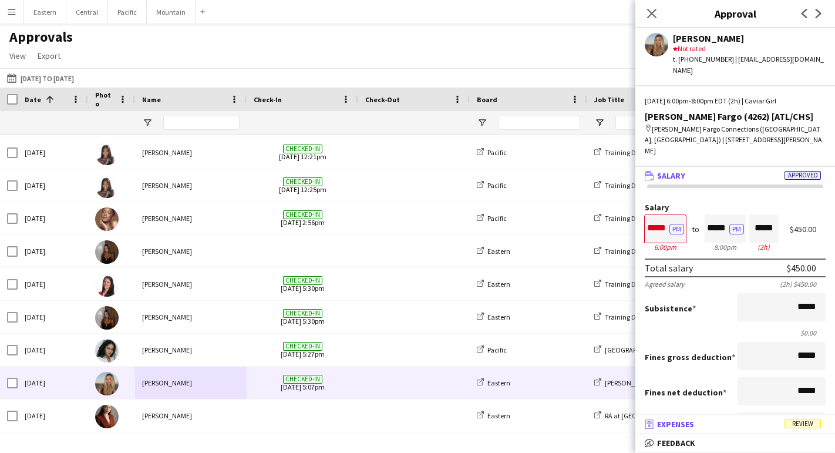
click at [718, 429] on mat-expansion-panel-header "receipt Expenses Review" at bounding box center [736, 424] width 200 height 18
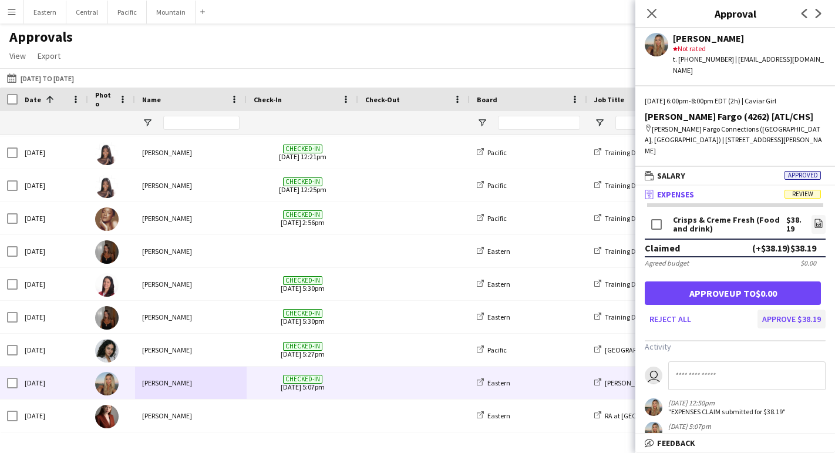
click at [776, 310] on button "Approve $38.19" at bounding box center [792, 319] width 68 height 19
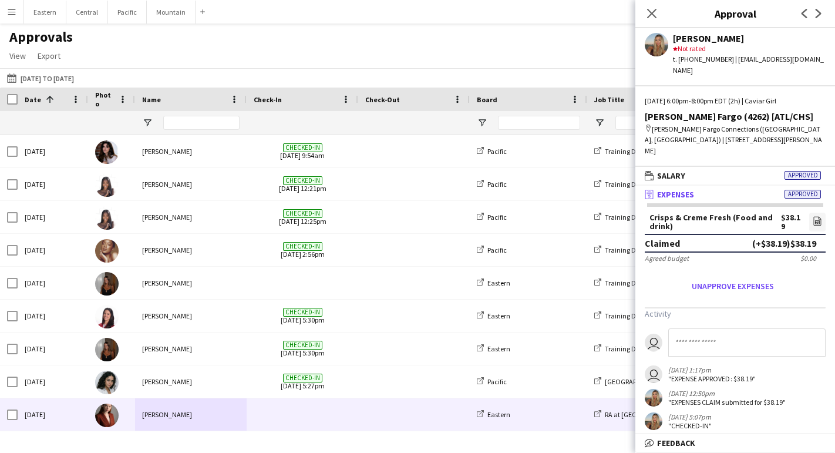
click at [213, 415] on div "[PERSON_NAME]" at bounding box center [191, 414] width 112 height 32
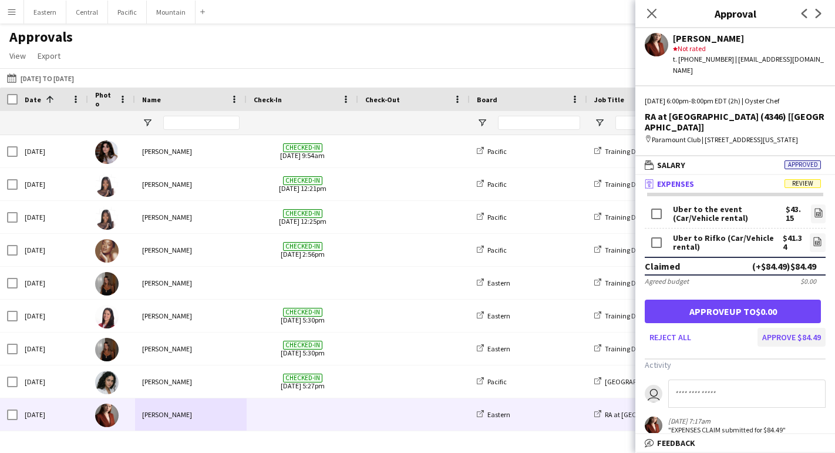
click at [775, 328] on button "Approve $84.49" at bounding box center [792, 337] width 68 height 19
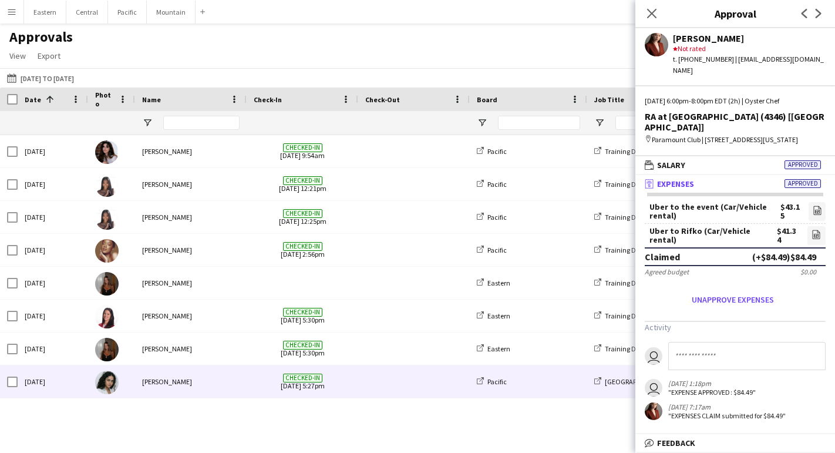
click at [190, 381] on div "[PERSON_NAME]" at bounding box center [191, 381] width 112 height 32
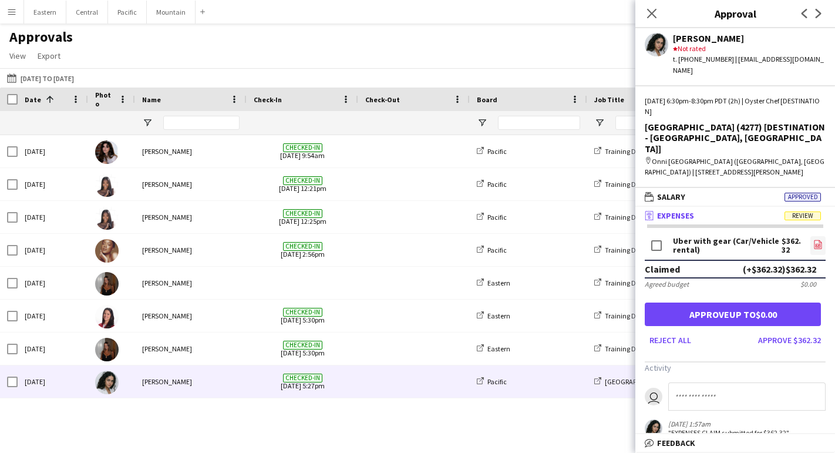
click at [822, 240] on app-icon "file-image" at bounding box center [817, 246] width 9 height 12
click at [727, 302] on button "Approve up to $0.00" at bounding box center [733, 313] width 176 height 23
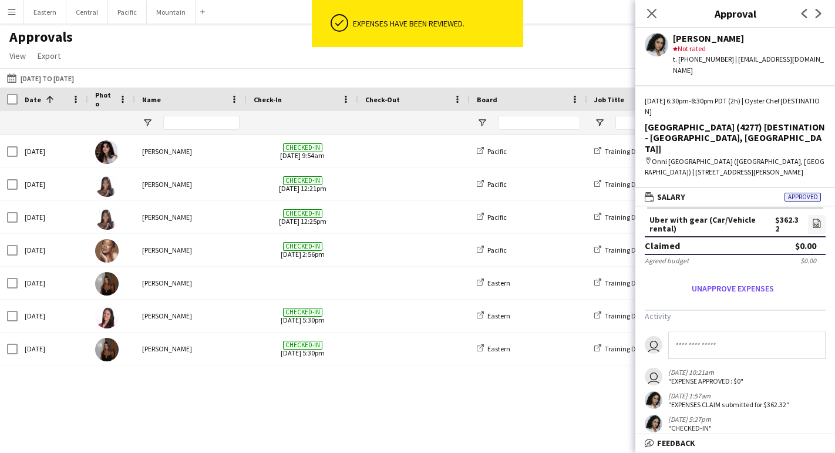
scroll to position [20, 0]
click at [730, 278] on button "Unapprove expenses" at bounding box center [733, 287] width 176 height 19
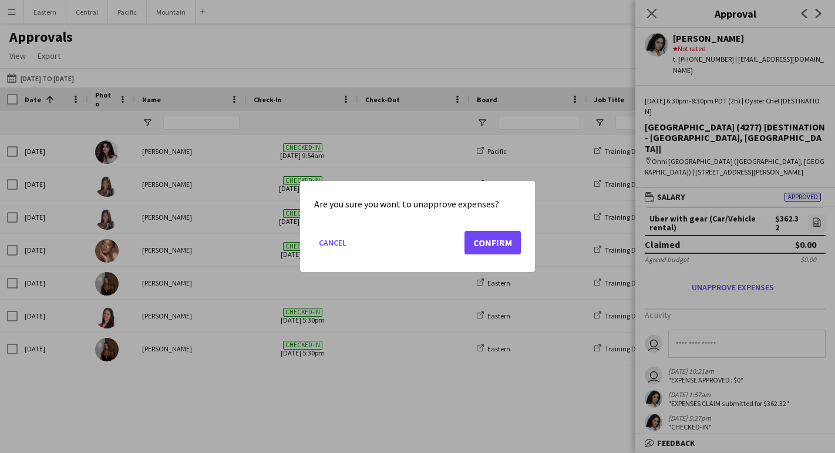
click at [505, 244] on button "Confirm" at bounding box center [493, 242] width 56 height 23
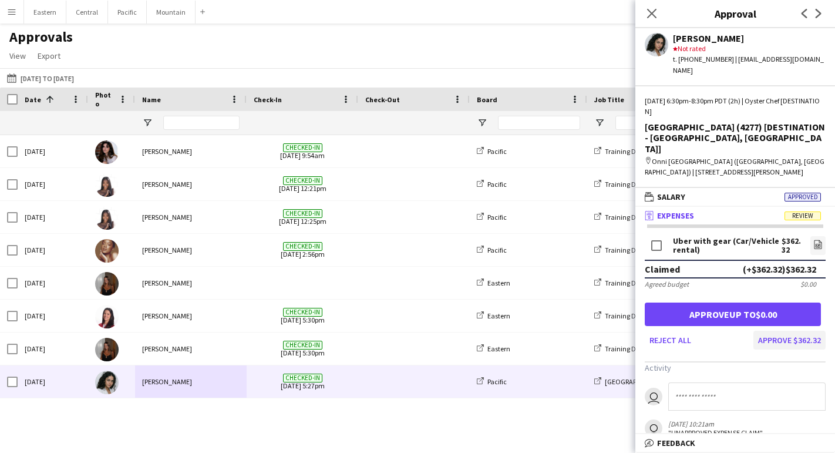
scroll to position [0, 0]
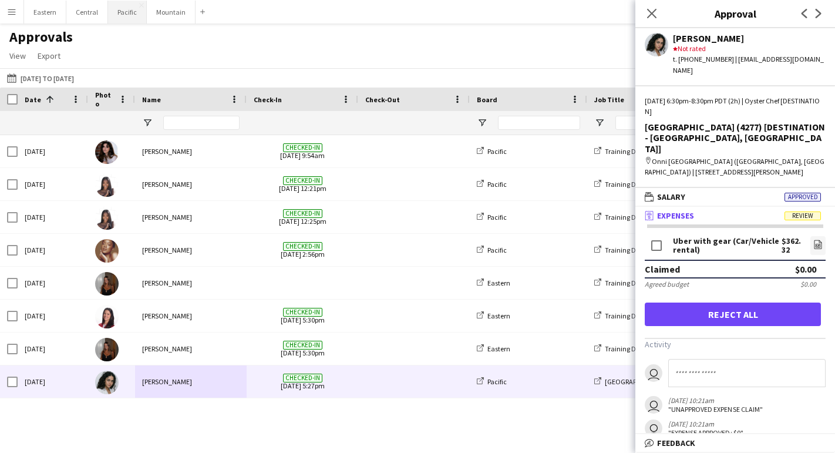
click at [126, 19] on button "Pacific Close" at bounding box center [127, 12] width 39 height 23
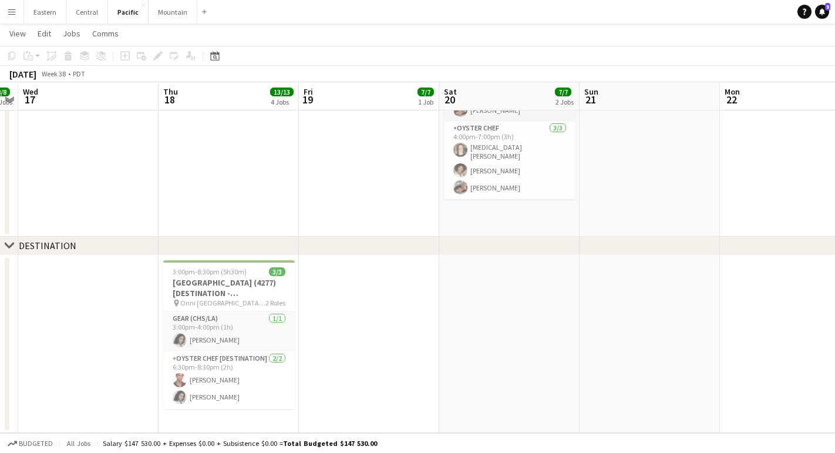
scroll to position [0, 259]
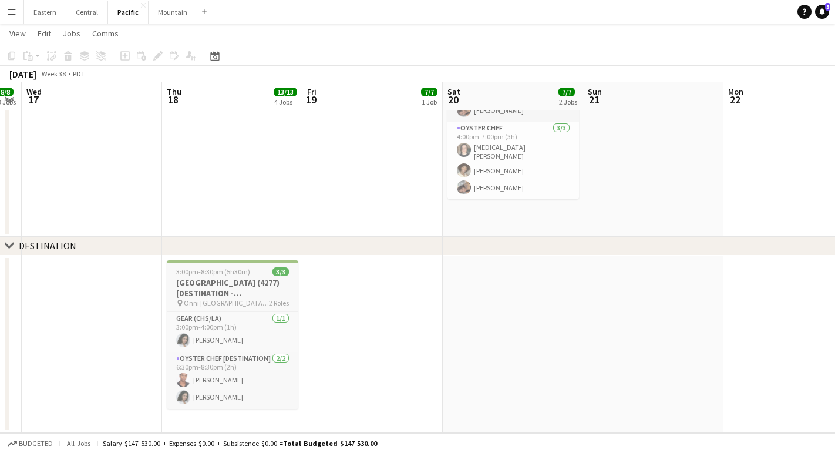
click at [213, 301] on span "Onni [GEOGRAPHIC_DATA] ([GEOGRAPHIC_DATA], [GEOGRAPHIC_DATA])" at bounding box center [226, 302] width 85 height 9
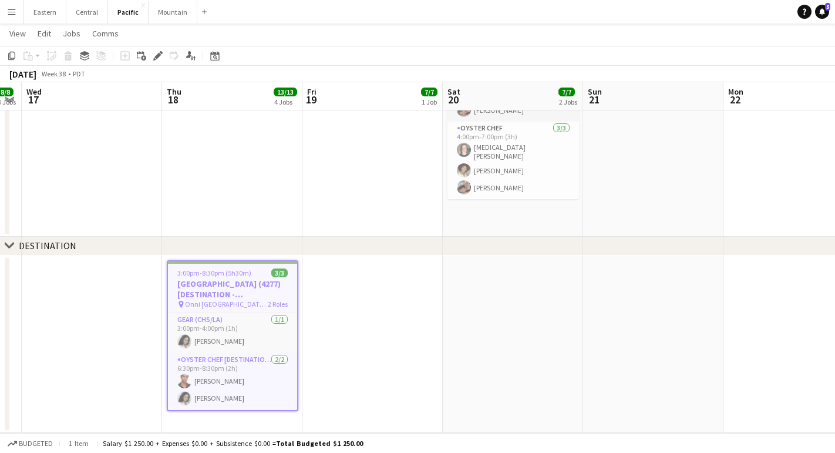
click at [155, 46] on app-toolbar "Copy Paste Paste Command V Paste with crew Command Shift V Paste linked Job [GE…" at bounding box center [417, 56] width 835 height 20
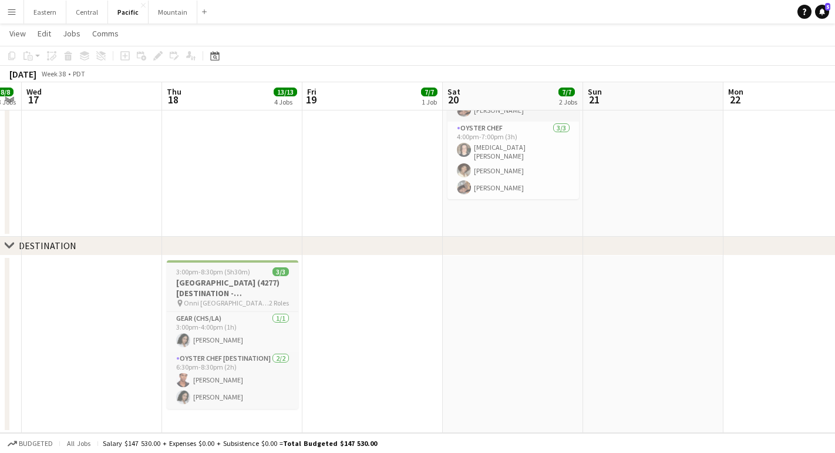
click at [203, 271] on span "3:00pm-8:30pm (5h30m)" at bounding box center [213, 271] width 74 height 9
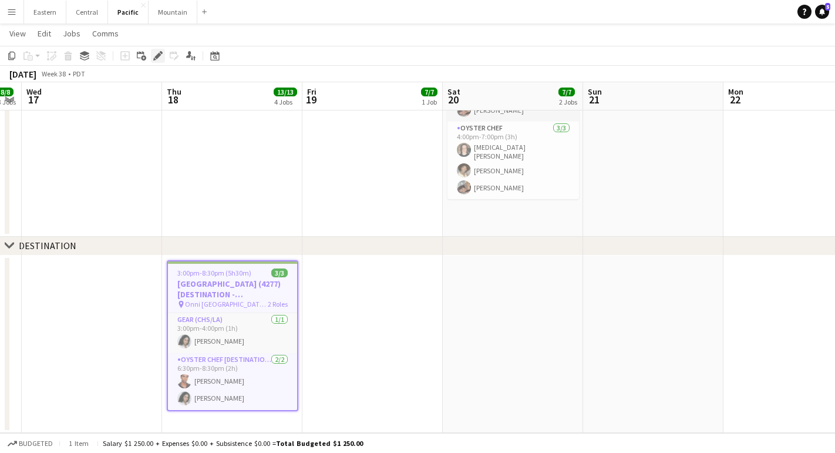
click at [160, 56] on icon "Edit" at bounding box center [157, 55] width 9 height 9
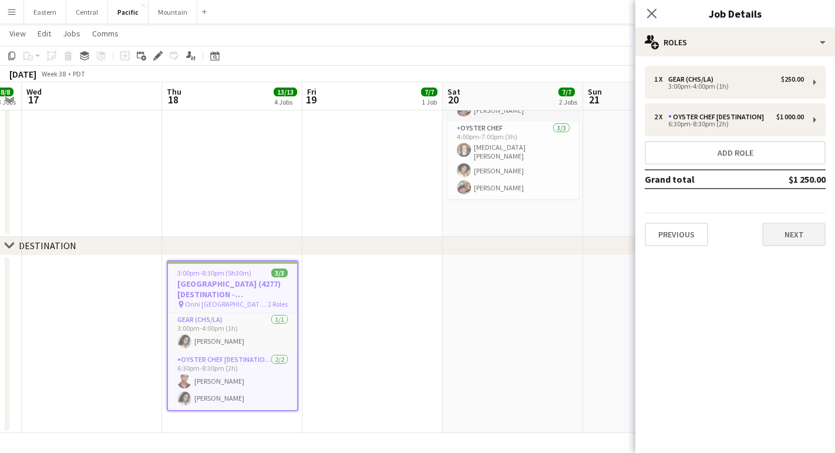
click at [801, 242] on button "Next" at bounding box center [793, 234] width 63 height 23
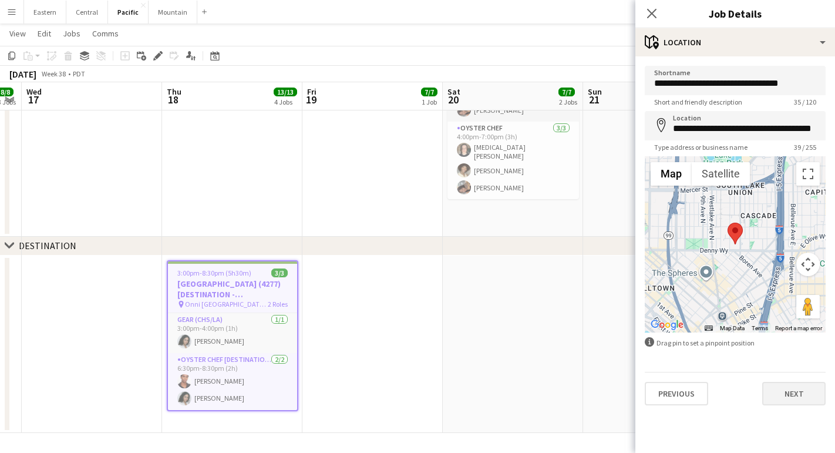
click at [780, 384] on button "Next" at bounding box center [793, 393] width 63 height 23
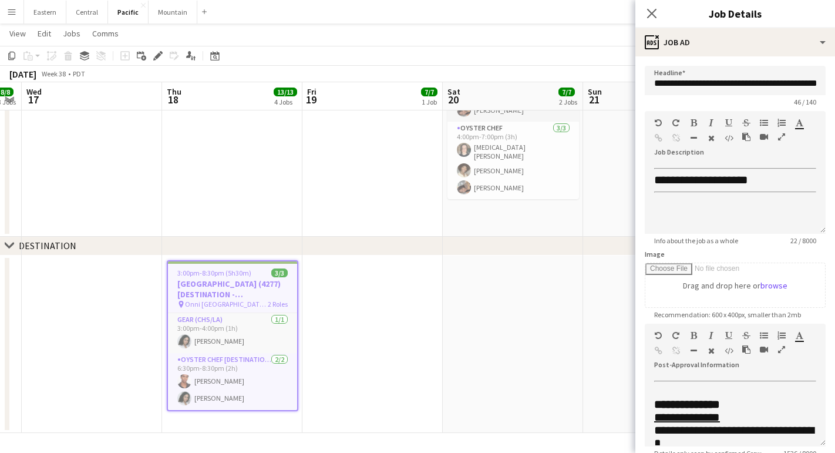
click at [783, 351] on icon "button" at bounding box center [781, 349] width 7 height 8
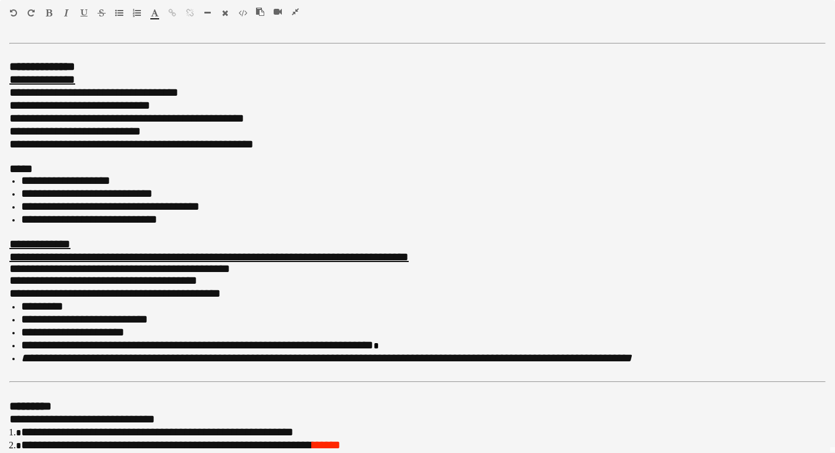
scroll to position [0, 0]
click at [296, 8] on icon "button" at bounding box center [295, 12] width 7 height 8
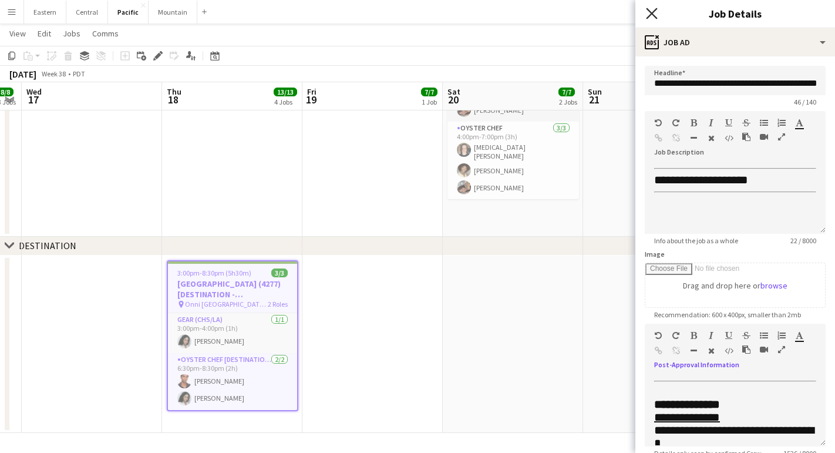
click at [656, 10] on icon at bounding box center [651, 13] width 11 height 11
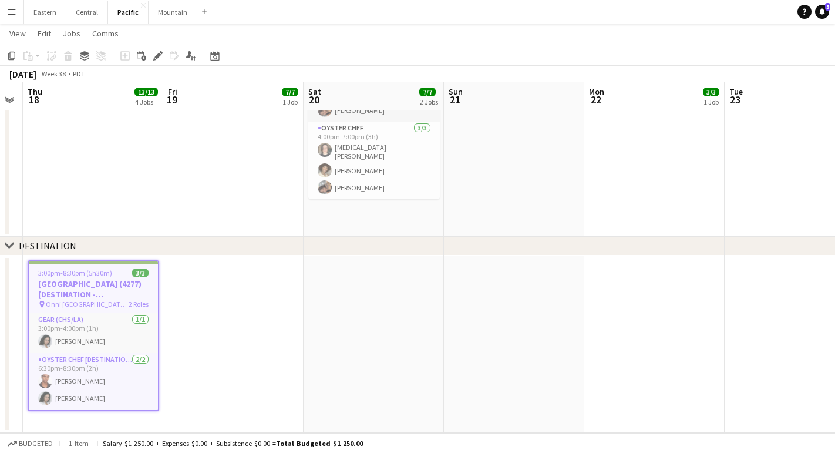
scroll to position [0, 257]
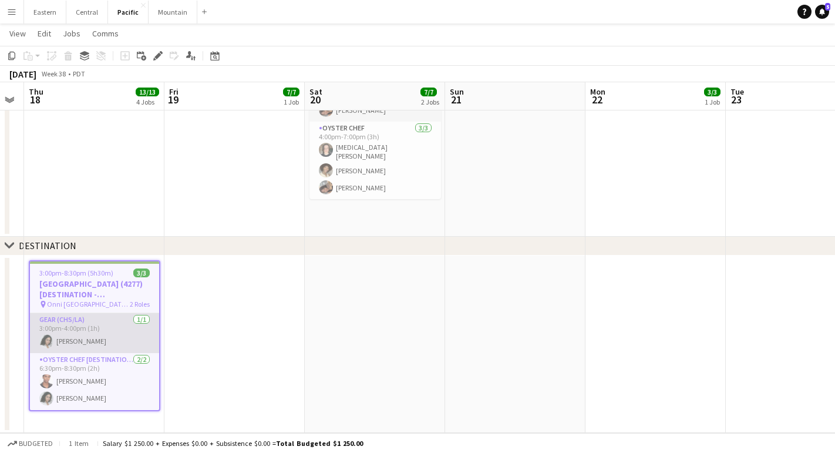
click at [85, 332] on app-card-role "Gear (CHS/LA) [DATE] 3:00pm-4:00pm (1h) [PERSON_NAME]" at bounding box center [94, 333] width 129 height 40
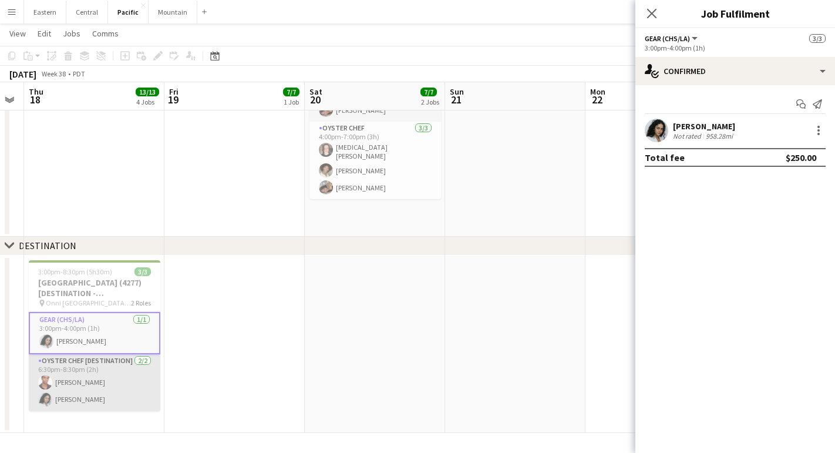
click at [86, 370] on app-card-role "Oyster Chef [DESTINATION] [DATE] 6:30pm-8:30pm (2h) [PERSON_NAME] [PERSON_NAME]" at bounding box center [95, 382] width 132 height 57
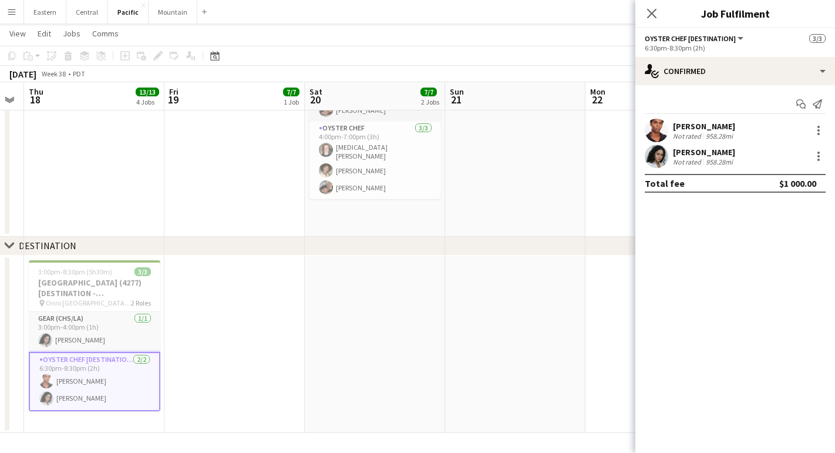
click at [15, 6] on button "Menu" at bounding box center [11, 11] width 23 height 23
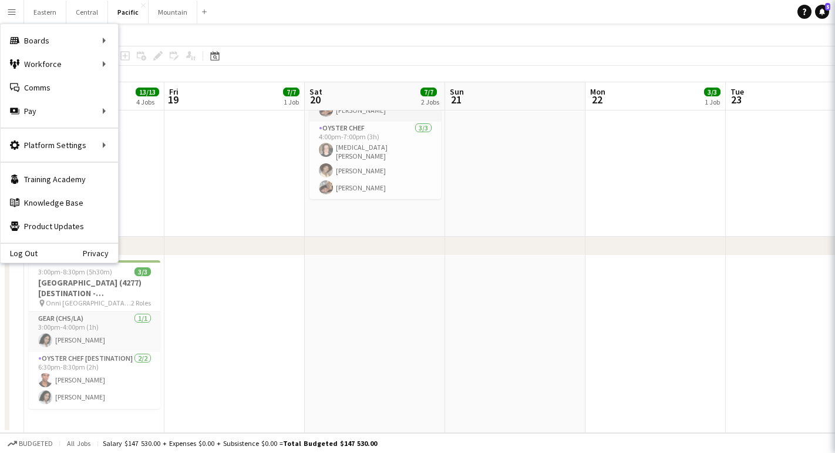
click at [15, 6] on button "Menu" at bounding box center [11, 11] width 23 height 23
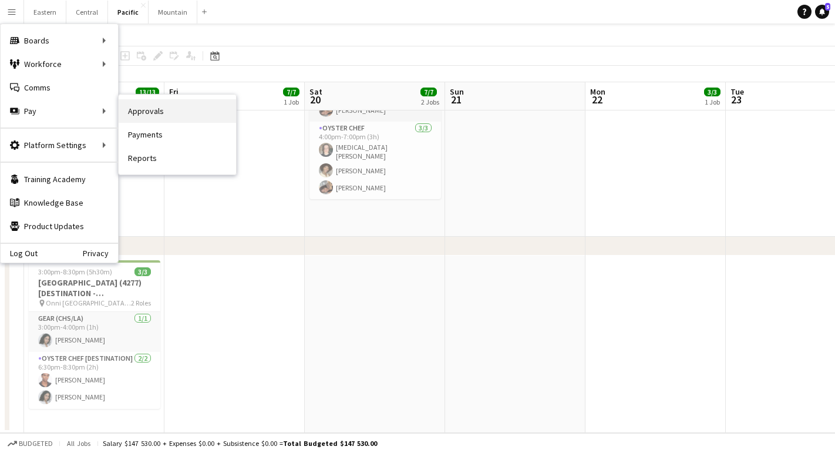
click at [161, 111] on link "Approvals" at bounding box center [177, 110] width 117 height 23
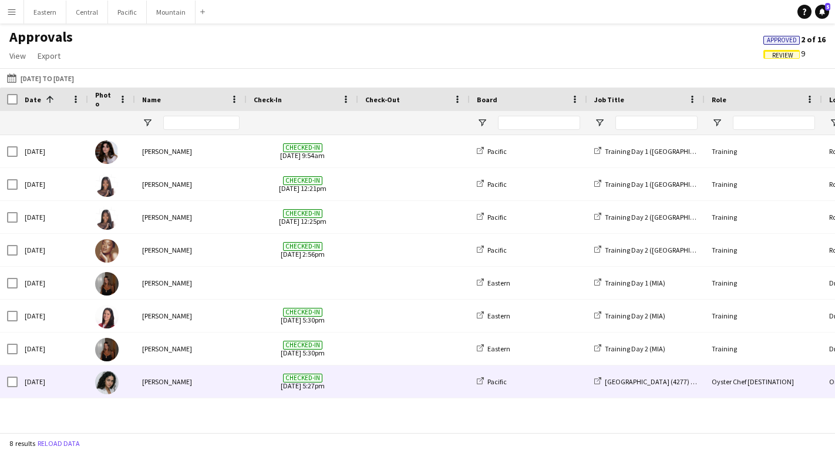
click at [386, 381] on span at bounding box center [413, 381] width 97 height 32
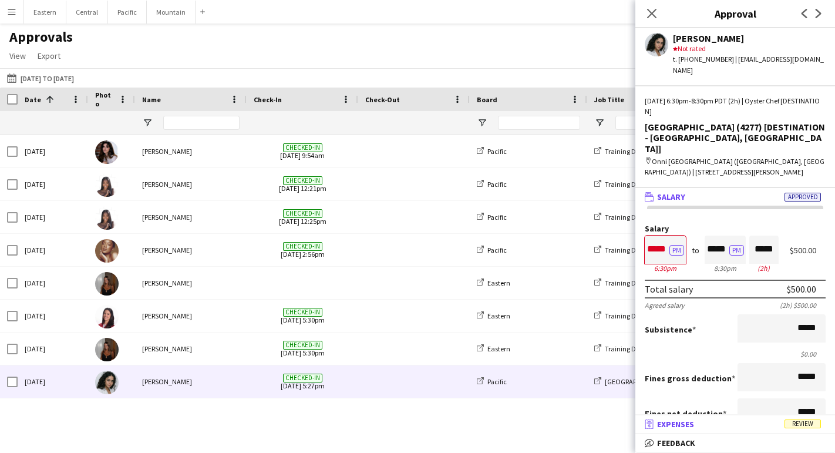
click at [713, 421] on mat-panel-title "receipt Expenses Review" at bounding box center [733, 424] width 195 height 11
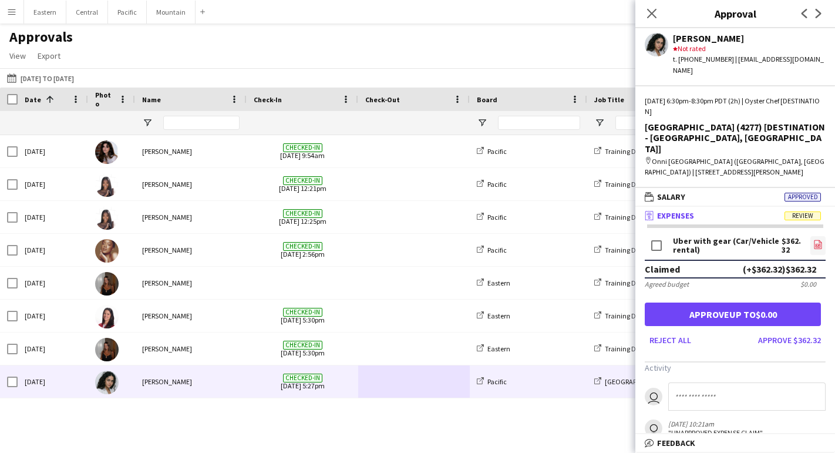
click at [818, 240] on icon "file-image" at bounding box center [817, 244] width 9 height 9
click at [132, 18] on button "Pacific Close" at bounding box center [127, 12] width 39 height 23
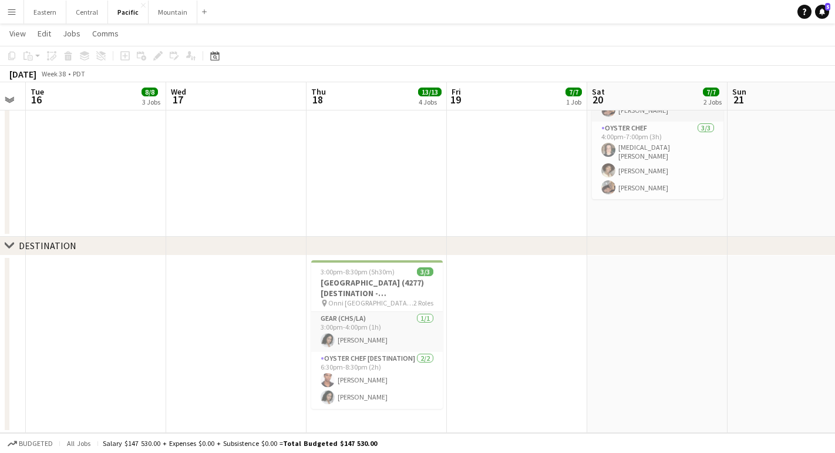
scroll to position [0, 251]
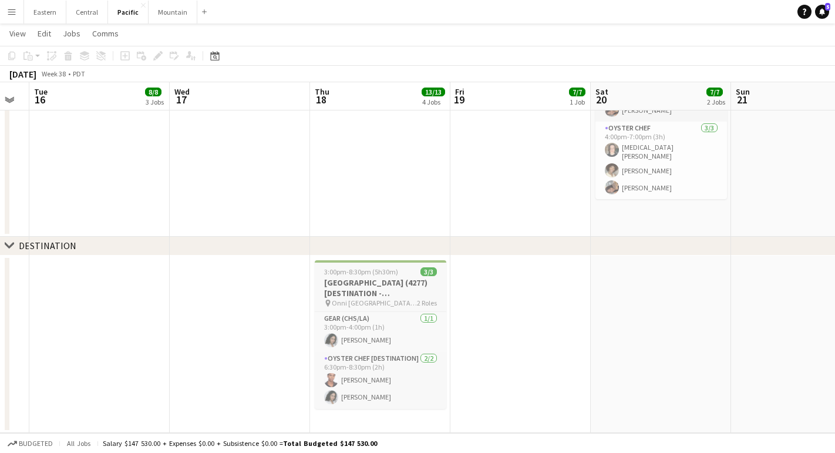
click at [355, 280] on h3 "[GEOGRAPHIC_DATA] (4277) [DESTINATION - [GEOGRAPHIC_DATA], [GEOGRAPHIC_DATA]]" at bounding box center [381, 287] width 132 height 21
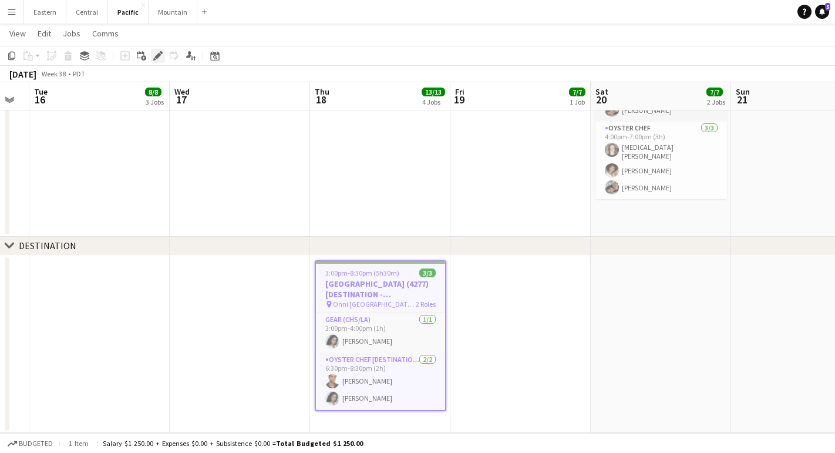
click at [156, 57] on icon at bounding box center [157, 56] width 6 height 6
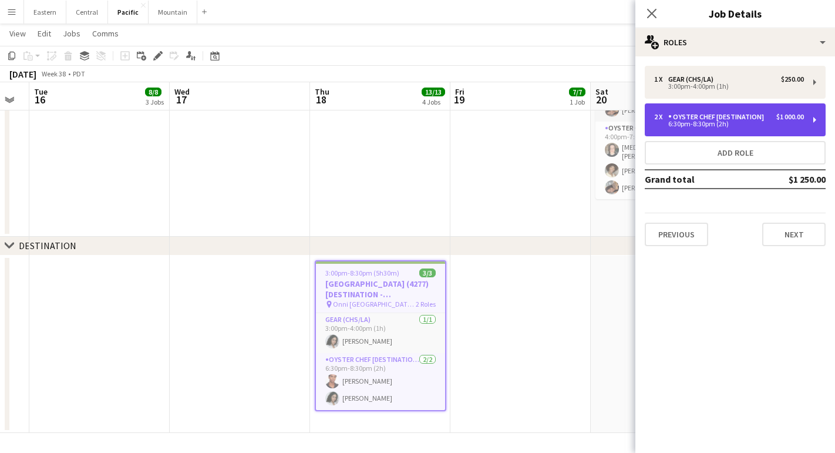
click at [689, 127] on div "6:30pm-8:30pm (2h)" at bounding box center [729, 124] width 150 height 6
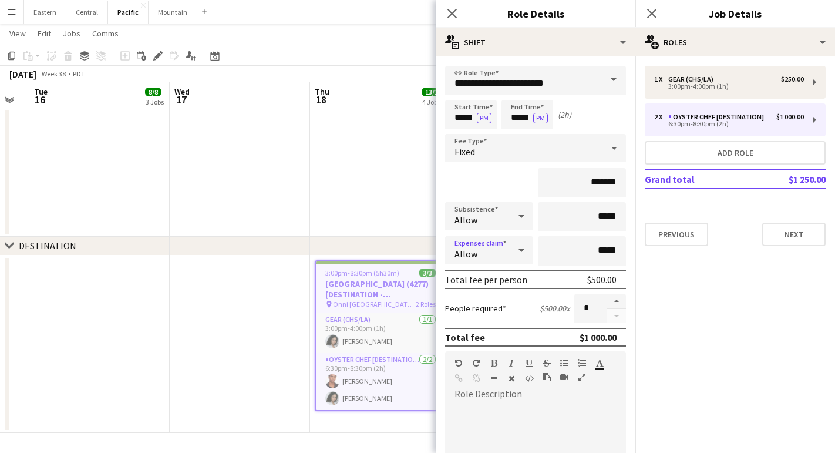
click at [496, 253] on div "Allow" at bounding box center [477, 250] width 65 height 28
click at [620, 235] on div at bounding box center [417, 226] width 835 height 453
drag, startPoint x: 601, startPoint y: 252, endPoint x: 648, endPoint y: 252, distance: 47.0
drag, startPoint x: 616, startPoint y: 253, endPoint x: 600, endPoint y: 253, distance: 15.3
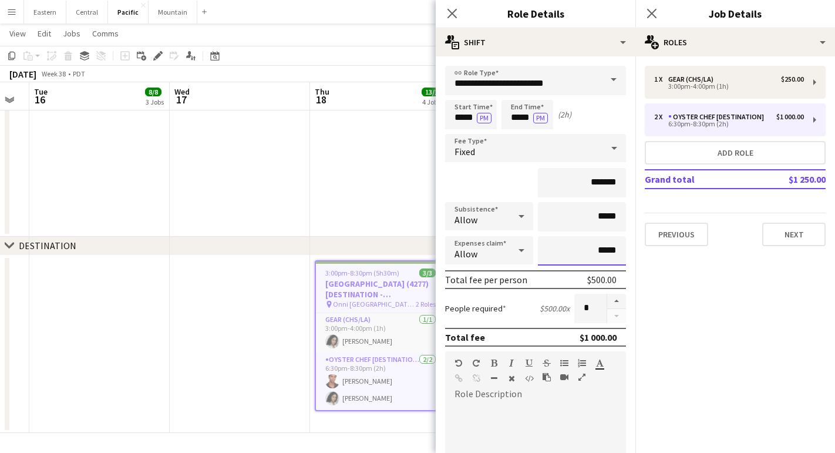
click at [600, 253] on input "*****" at bounding box center [582, 250] width 88 height 29
type input "*******"
click at [489, 183] on div "*******" at bounding box center [535, 182] width 181 height 29
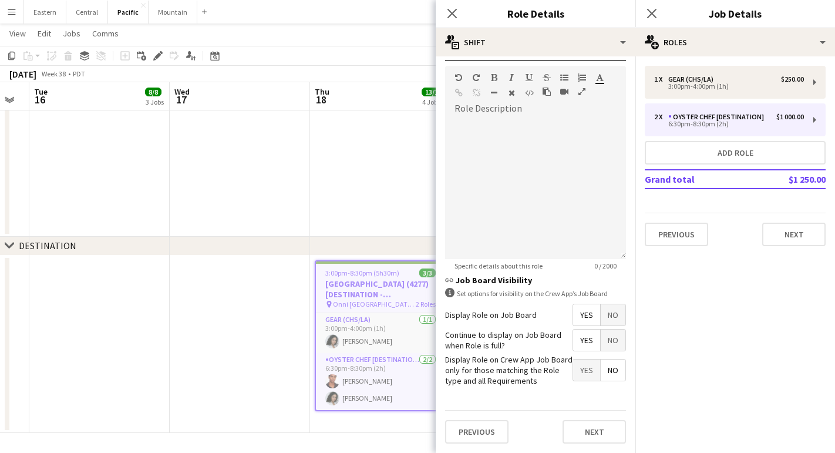
scroll to position [285, 0]
click at [453, 12] on icon at bounding box center [451, 13] width 11 height 11
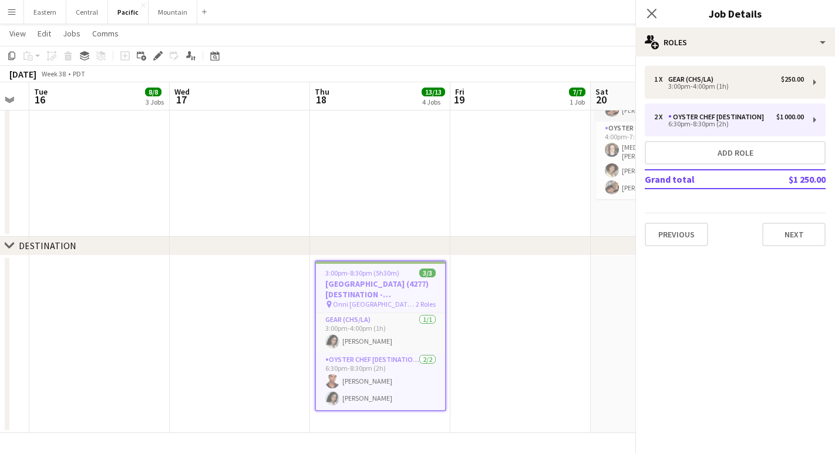
scroll to position [0, 0]
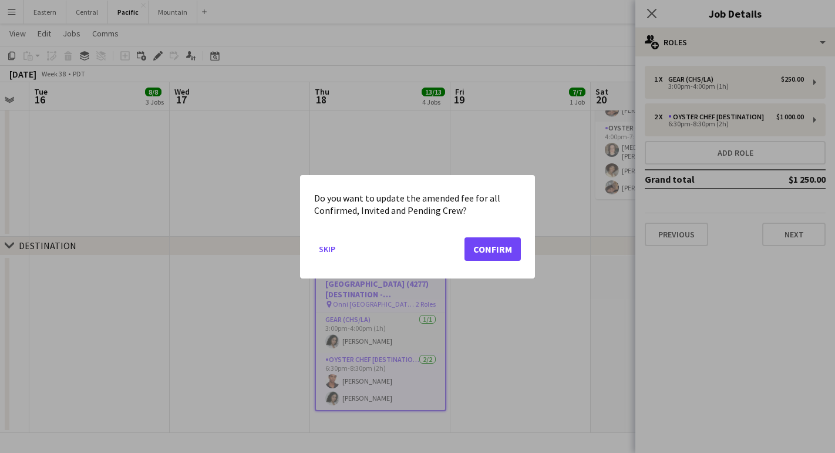
click at [496, 246] on button "Confirm" at bounding box center [493, 248] width 56 height 23
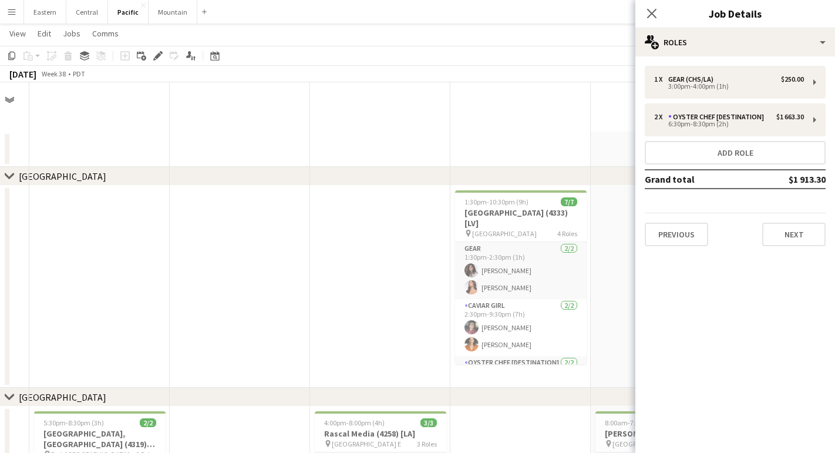
scroll to position [923, 0]
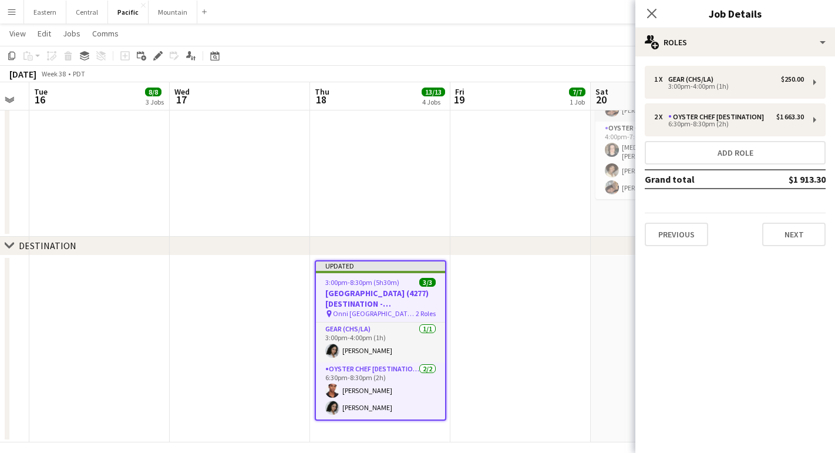
click at [660, 6] on div "Close pop-in" at bounding box center [652, 13] width 33 height 27
click at [654, 9] on icon "Close pop-in" at bounding box center [651, 13] width 11 height 11
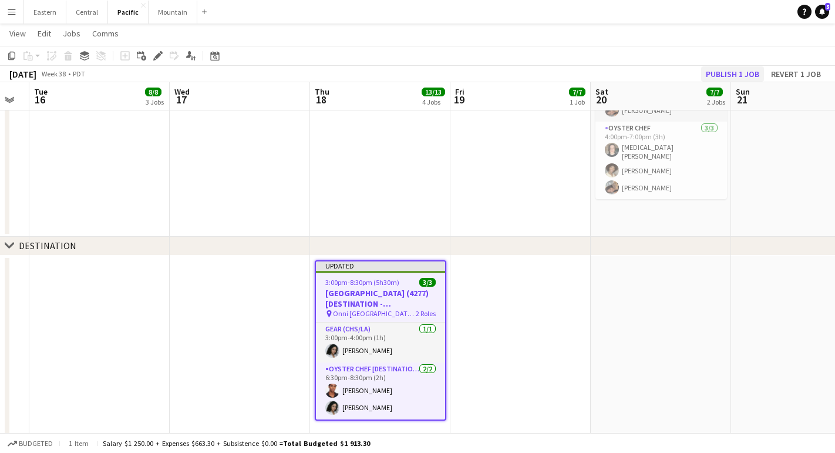
click at [754, 72] on button "Publish 1 job" at bounding box center [732, 73] width 63 height 15
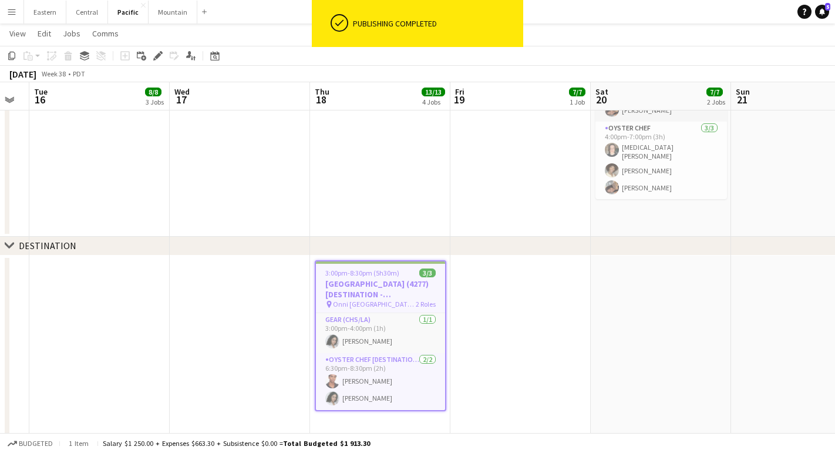
click at [15, 7] on app-icon "Menu" at bounding box center [11, 11] width 9 height 9
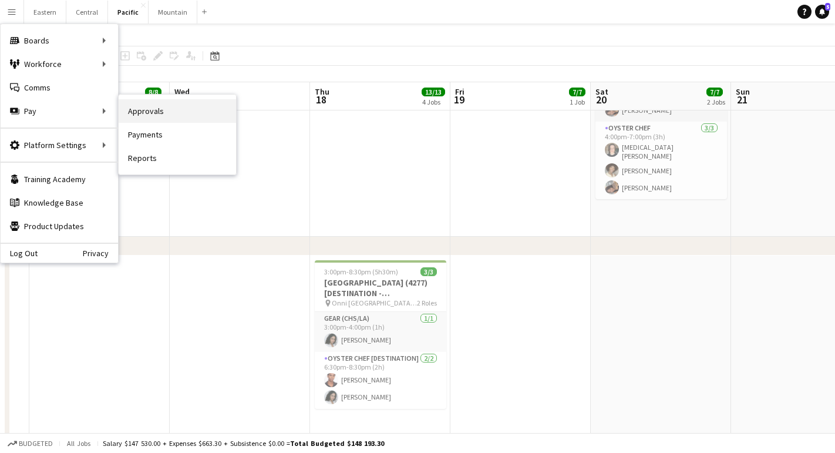
click at [146, 116] on link "Approvals" at bounding box center [177, 110] width 117 height 23
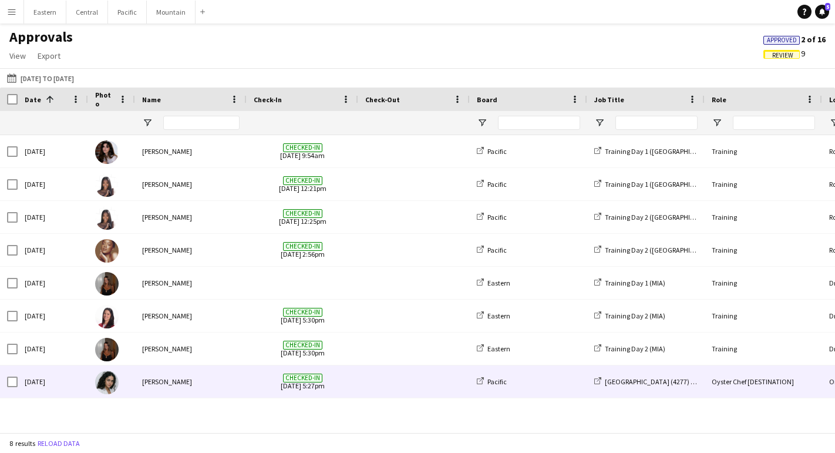
click at [200, 379] on div "[PERSON_NAME]" at bounding box center [191, 381] width 112 height 32
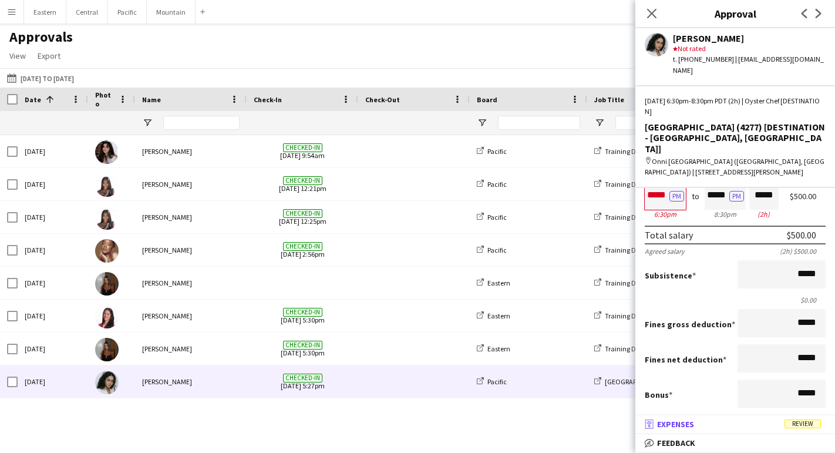
click at [682, 422] on span "Expenses" at bounding box center [675, 424] width 37 height 11
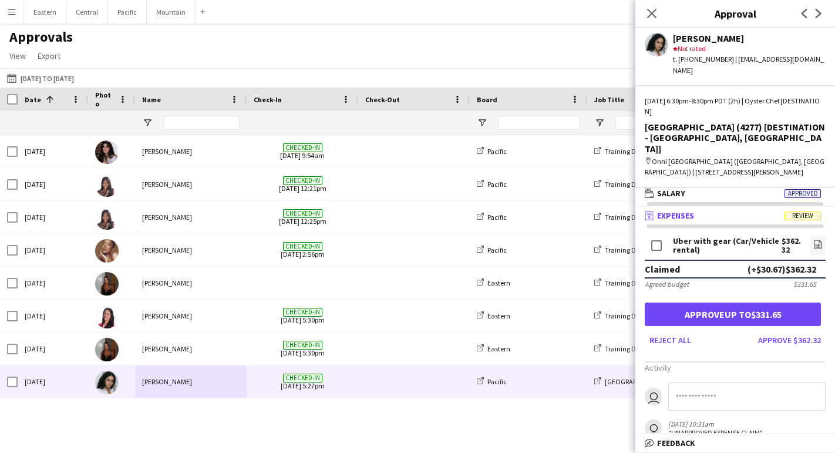
scroll to position [4, 0]
click at [767, 302] on button "Approve up to $331.65" at bounding box center [733, 313] width 176 height 23
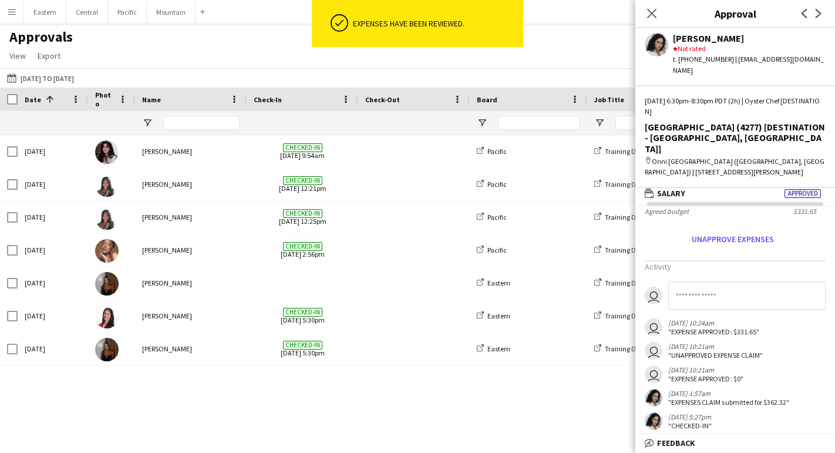
scroll to position [67, 0]
click at [650, 13] on icon "Close pop-in" at bounding box center [651, 13] width 11 height 11
